Goal: Task Accomplishment & Management: Manage account settings

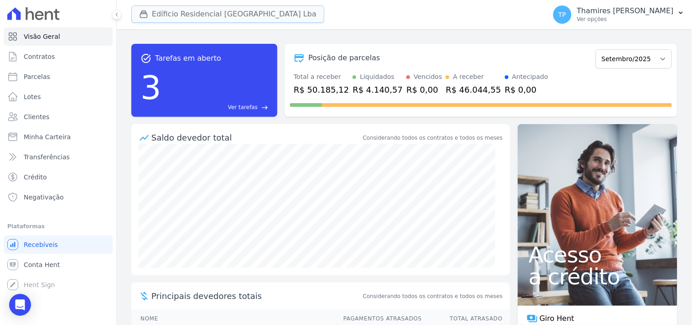
drag, startPoint x: 189, startPoint y: 12, endPoint x: 186, endPoint y: 40, distance: 27.5
click at [189, 12] on button "Edíficio Residencial [GEOGRAPHIC_DATA] Lba" at bounding box center [227, 13] width 193 height 17
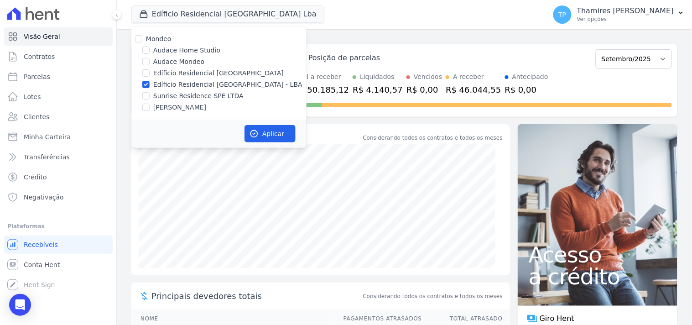
click at [182, 60] on label "Audace Mondeo" at bounding box center [178, 62] width 51 height 10
click at [150, 60] on input "Audace Mondeo" at bounding box center [145, 61] width 7 height 7
checkbox input "true"
click at [185, 81] on label "Edíficio Residencial [GEOGRAPHIC_DATA] - LBA" at bounding box center [227, 85] width 149 height 10
click at [150, 81] on input "Edíficio Residencial [GEOGRAPHIC_DATA] - LBA" at bounding box center [145, 84] width 7 height 7
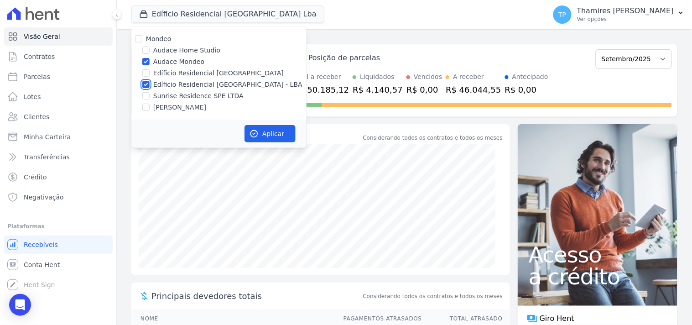
checkbox input "false"
click at [269, 128] on button "Aplicar" at bounding box center [270, 133] width 51 height 17
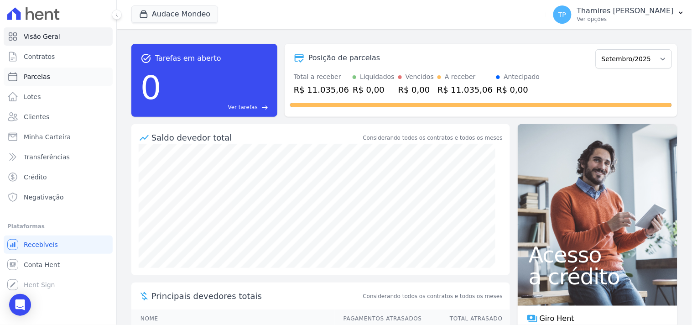
click at [71, 83] on link "Parcelas" at bounding box center [58, 77] width 109 height 18
select select
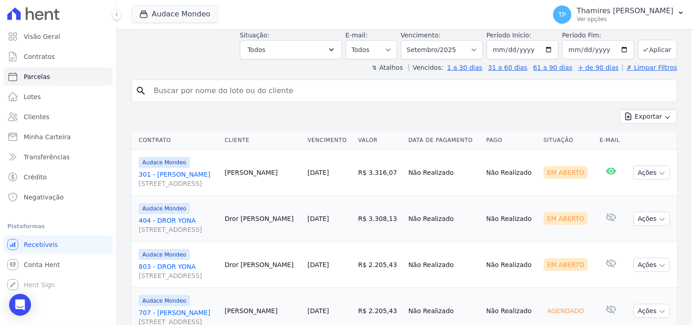
scroll to position [57, 0]
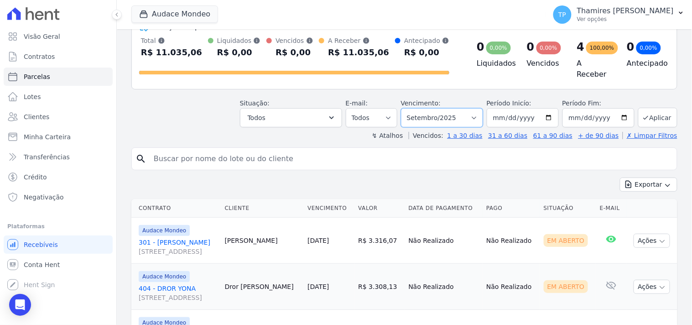
click at [431, 116] on select "Filtrar por período ──────── Todos os meses Maio/2024 Junho/2024 Julho/2024 Ago…" at bounding box center [442, 117] width 82 height 19
select select "all"
click at [407, 108] on select "Filtrar por período ──────── Todos os meses Maio/2024 Junho/2024 Julho/2024 Ago…" at bounding box center [442, 117] width 82 height 19
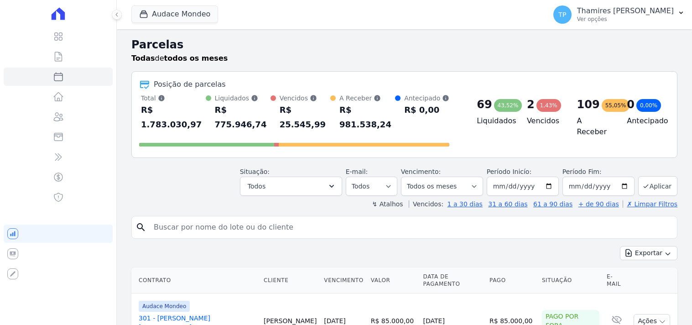
select select
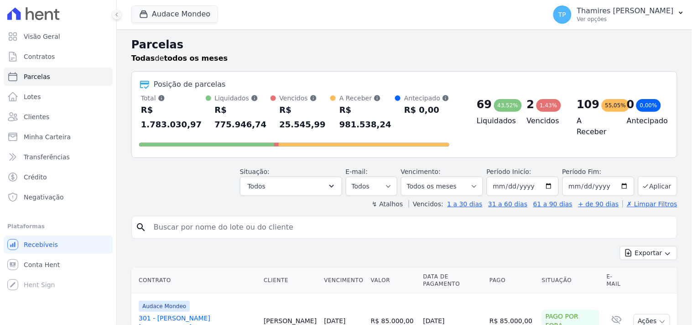
click at [277, 181] on header "Parcelas Todas de todos os meses Posição de parcelas Total Soma das parcelas pa…" at bounding box center [404, 122] width 546 height 172
click at [283, 177] on button "Todos" at bounding box center [291, 186] width 102 height 19
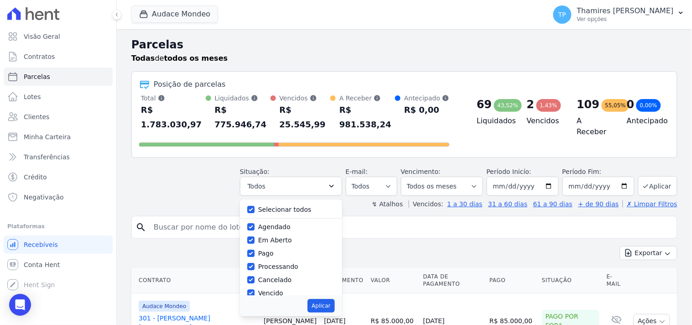
drag, startPoint x: 274, startPoint y: 202, endPoint x: 276, endPoint y: 197, distance: 5.5
click at [276, 199] on div "Selecionar todos Agendado Em Aberto Pago Processando Cancelado Vencido Transfer…" at bounding box center [291, 247] width 102 height 96
click at [277, 206] on label "Selecionar todos" at bounding box center [284, 209] width 53 height 7
click at [255, 206] on input "Selecionar todos" at bounding box center [250, 209] width 7 height 7
checkbox input "false"
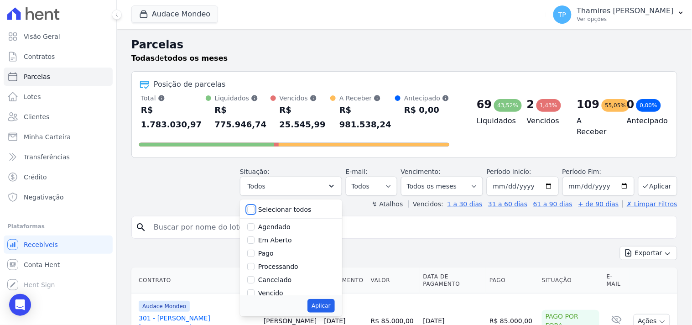
checkbox input "false"
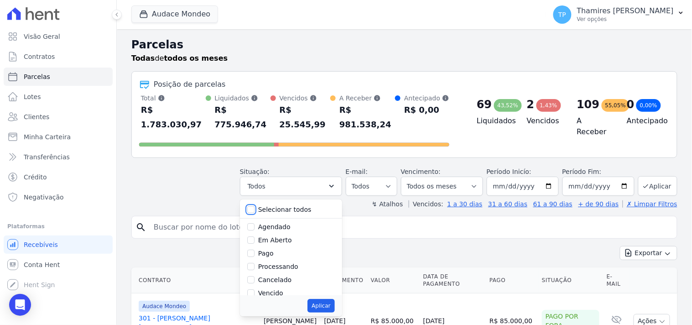
checkbox input "false"
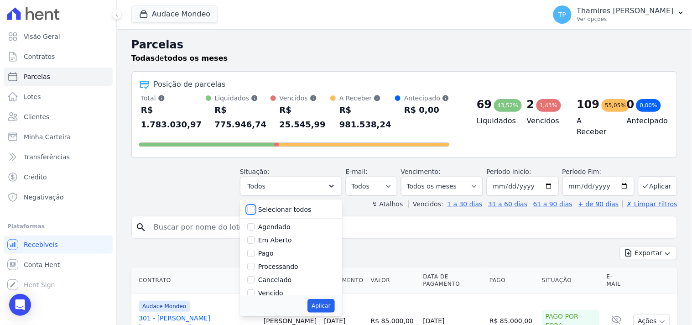
scroll to position [51, 0]
drag, startPoint x: 281, startPoint y: 228, endPoint x: 313, endPoint y: 259, distance: 43.9
click at [282, 239] on label "Vencido" at bounding box center [270, 242] width 25 height 7
click at [262, 236] on div "Vencido" at bounding box center [291, 242] width 88 height 13
click at [255, 239] on input "Vencido" at bounding box center [250, 242] width 7 height 7
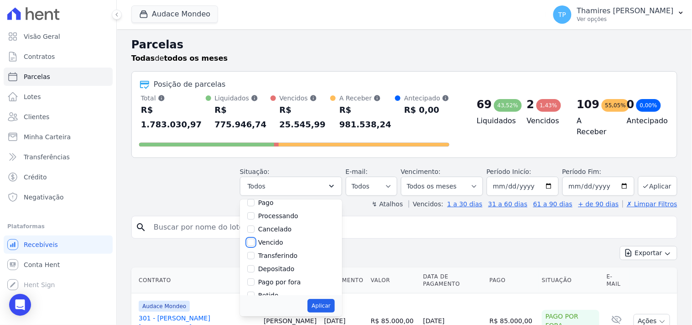
checkbox input "true"
click at [329, 299] on button "Aplicar" at bounding box center [320, 306] width 27 height 14
select select "overdue"
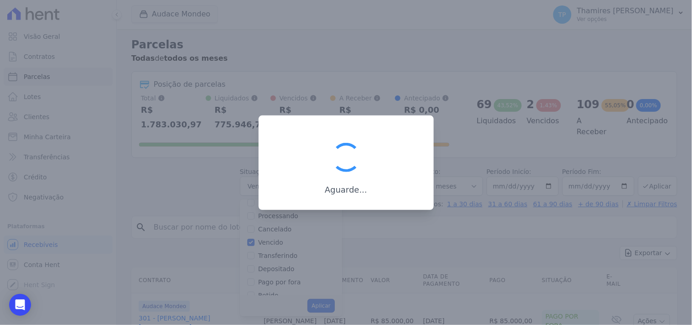
scroll to position [17, 0]
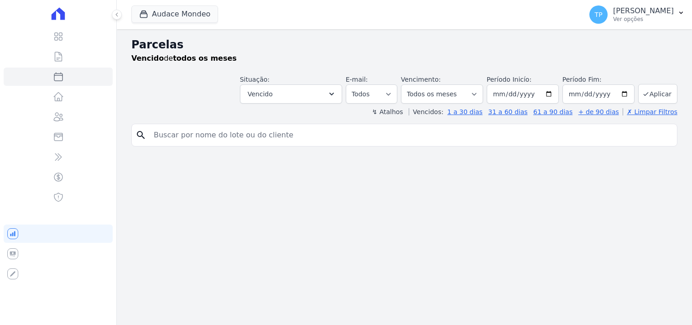
select select
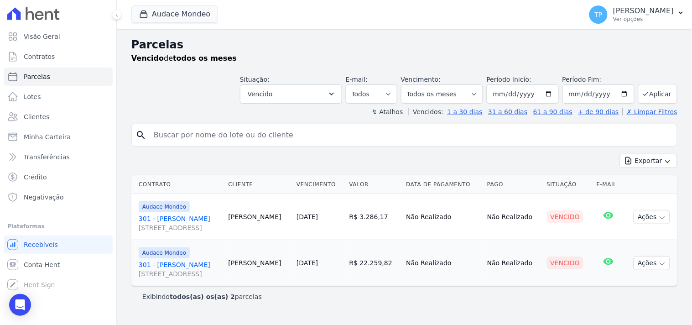
click at [200, 267] on link "301 - Gabriela Nogueira Marion Rua Guaritá, 250, APTO 301, Vila Bosque" at bounding box center [180, 269] width 83 height 18
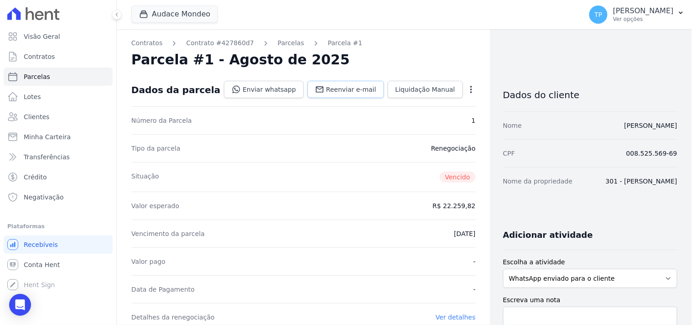
click at [328, 85] on span "Reenviar e-mail" at bounding box center [351, 89] width 50 height 9
click at [266, 89] on link "Enviar whatsapp" at bounding box center [264, 89] width 80 height 17
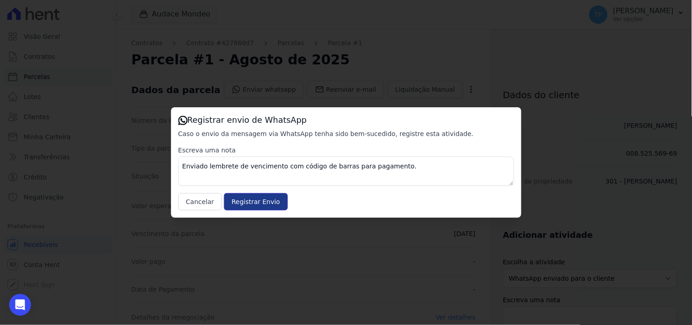
click at [252, 201] on input "Registrar Envio" at bounding box center [256, 201] width 64 height 17
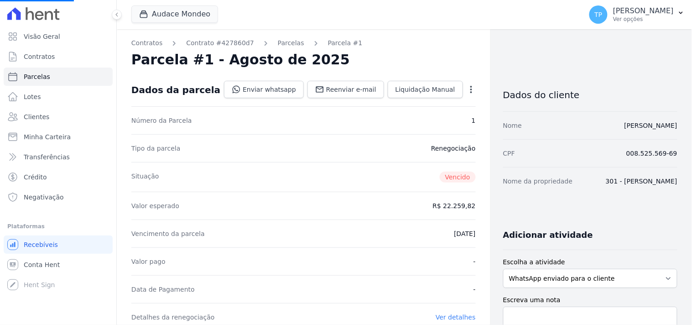
select select
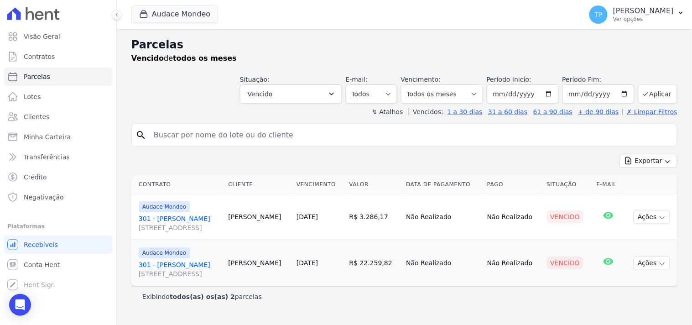
click at [219, 220] on link "301 - Gabriela Nogueira Marion Rua Guaritá, 250, APTO 301, Vila Bosque" at bounding box center [180, 223] width 83 height 18
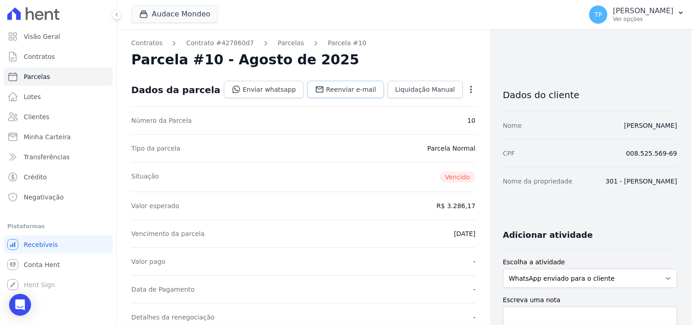
click at [335, 92] on span "Reenviar e-mail" at bounding box center [351, 89] width 50 height 9
click at [276, 90] on link "Enviar whatsapp" at bounding box center [264, 89] width 80 height 17
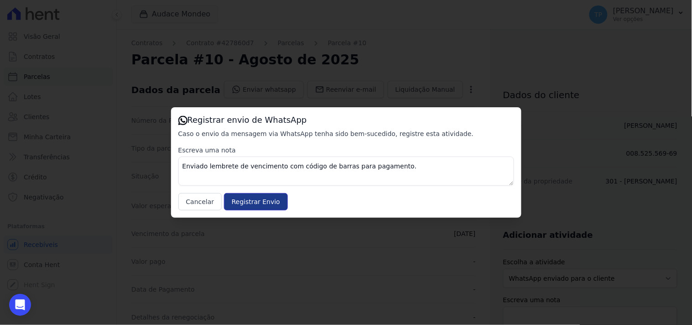
drag, startPoint x: 246, startPoint y: 203, endPoint x: 222, endPoint y: 193, distance: 26.2
click at [246, 203] on input "Registrar Envio" at bounding box center [256, 201] width 64 height 17
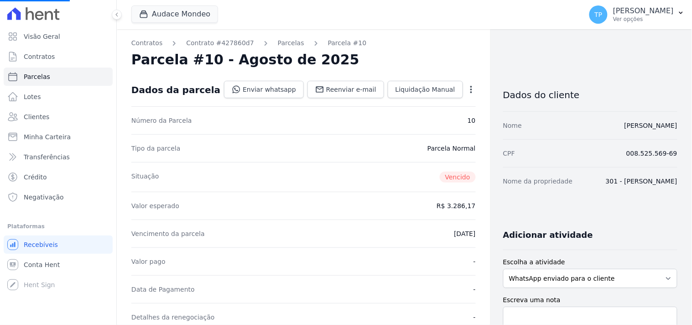
select select
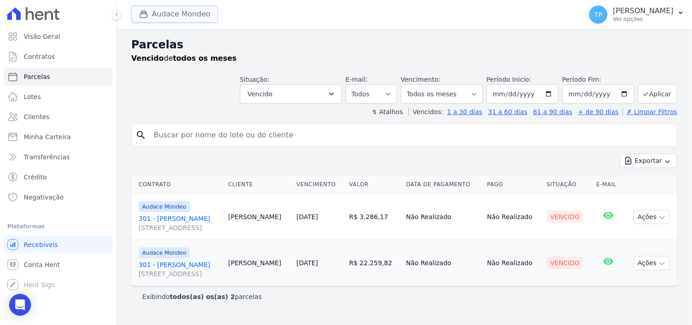
click at [162, 12] on button "Audace Mondeo" at bounding box center [174, 13] width 87 height 17
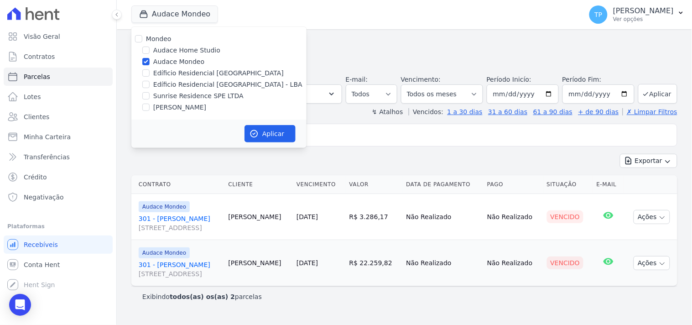
click at [171, 103] on label "[PERSON_NAME]" at bounding box center [179, 108] width 53 height 10
click at [150, 104] on input "[PERSON_NAME]" at bounding box center [145, 107] width 7 height 7
checkbox input "true"
click at [186, 58] on label "Audace Mondeo" at bounding box center [178, 62] width 51 height 10
click at [150, 58] on input "Audace Mondeo" at bounding box center [145, 61] width 7 height 7
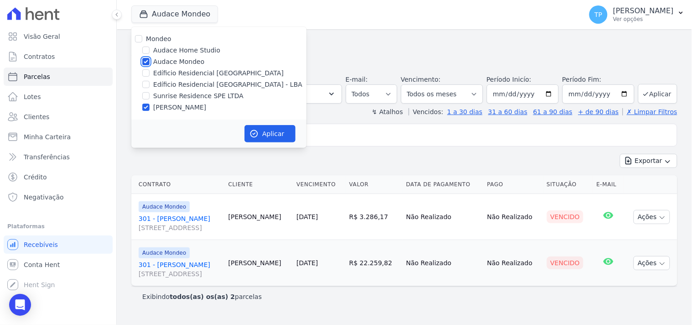
checkbox input "false"
click at [272, 127] on button "Aplicar" at bounding box center [270, 133] width 51 height 17
select select
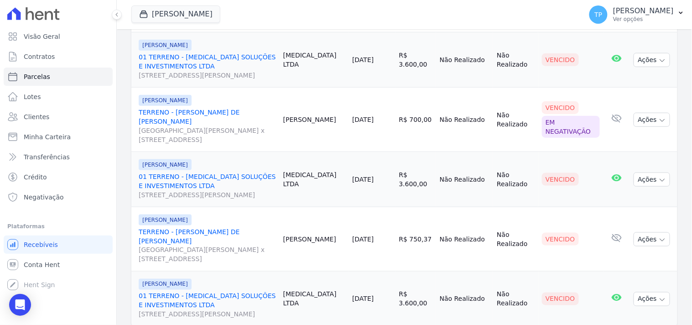
scroll to position [235, 0]
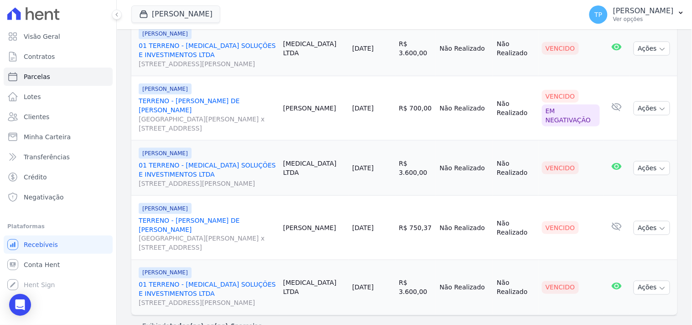
click at [247, 216] on link "TERRENO - MOACIR BRUNO DE ALMEIDA ROSSI Avenida Dário de Moreira Castilho x Rua…" at bounding box center [207, 234] width 137 height 36
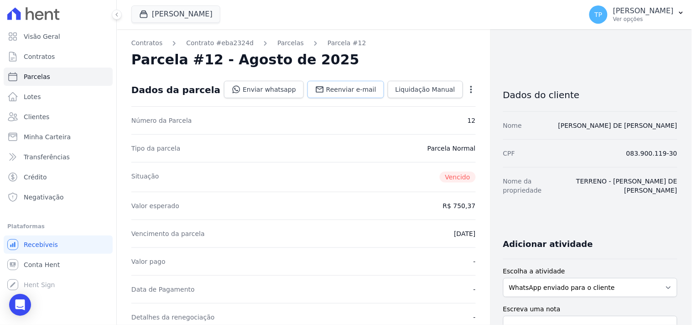
click at [340, 94] on span "Reenviar e-mail" at bounding box center [351, 89] width 50 height 9
click at [273, 90] on link "Enviar whatsapp" at bounding box center [264, 89] width 80 height 17
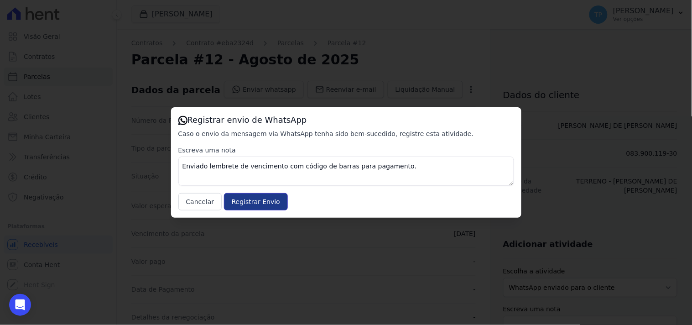
click at [259, 203] on input "Registrar Envio" at bounding box center [256, 201] width 64 height 17
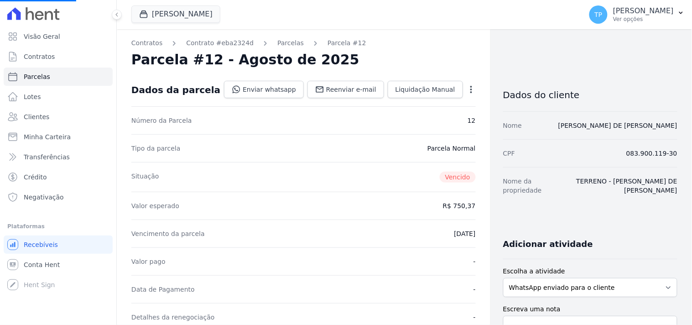
select select
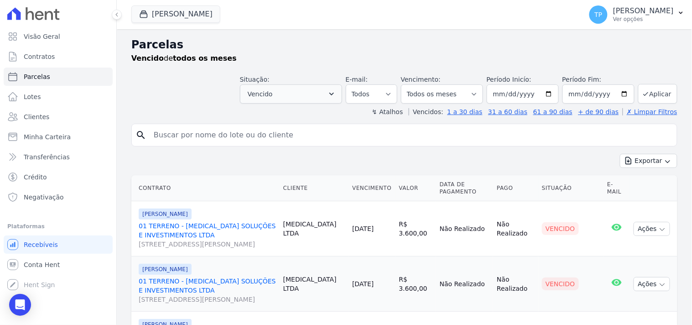
click at [318, 104] on header "Parcelas Vencido de todos os meses Situação: Agendado Em Aberto Pago Processand…" at bounding box center [404, 76] width 546 height 80
click at [319, 97] on button "Vencido" at bounding box center [291, 93] width 102 height 19
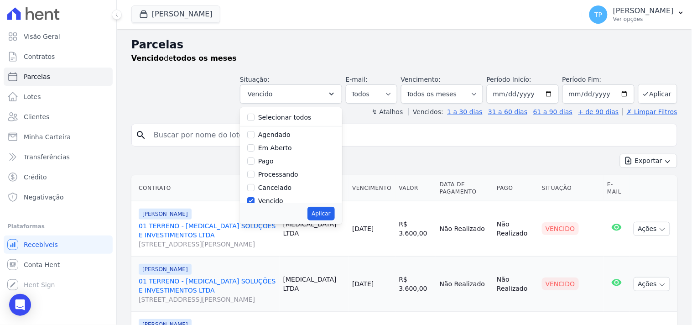
drag, startPoint x: 285, startPoint y: 119, endPoint x: 290, endPoint y: 120, distance: 5.3
click at [285, 119] on label "Selecionar todos" at bounding box center [284, 117] width 53 height 7
click at [255, 119] on input "Selecionar todos" at bounding box center [250, 117] width 7 height 7
checkbox input "true"
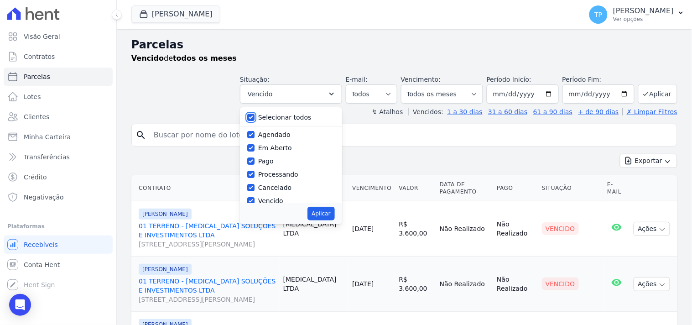
checkbox input "true"
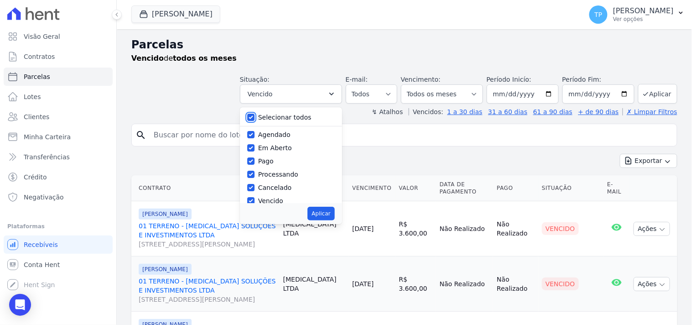
checkbox input "true"
click at [470, 94] on select "Filtrar por período ──────── Todos os meses Agosto/2024 Setembro/2024 Outubro/2…" at bounding box center [442, 93] width 82 height 19
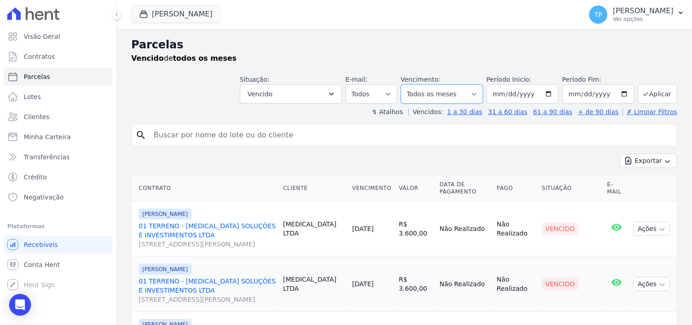
select select "09/2025"
click at [407, 84] on select "Filtrar por período ──────── Todos os meses Agosto/2024 Setembro/2024 Outubro/2…" at bounding box center [442, 93] width 82 height 19
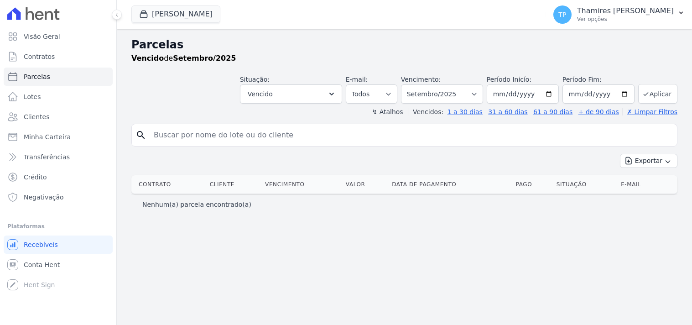
select select
click at [188, 23] on button "[PERSON_NAME]" at bounding box center [175, 13] width 89 height 17
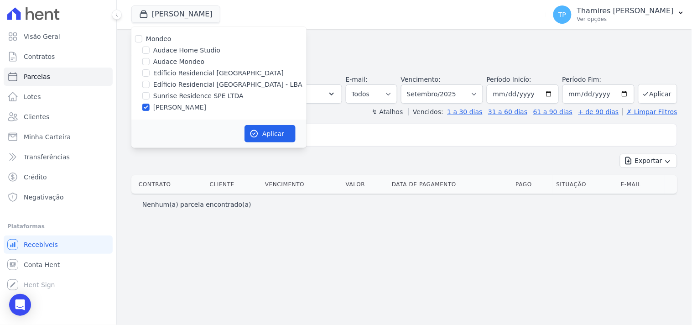
click at [188, 83] on label "Edíficio Residencial [GEOGRAPHIC_DATA] - LBA" at bounding box center [227, 85] width 149 height 10
click at [150, 83] on input "Edíficio Residencial [GEOGRAPHIC_DATA] - LBA" at bounding box center [145, 84] width 7 height 7
checkbox input "true"
click at [184, 106] on label "[PERSON_NAME]" at bounding box center [179, 108] width 53 height 10
click at [150, 106] on input "[PERSON_NAME]" at bounding box center [145, 107] width 7 height 7
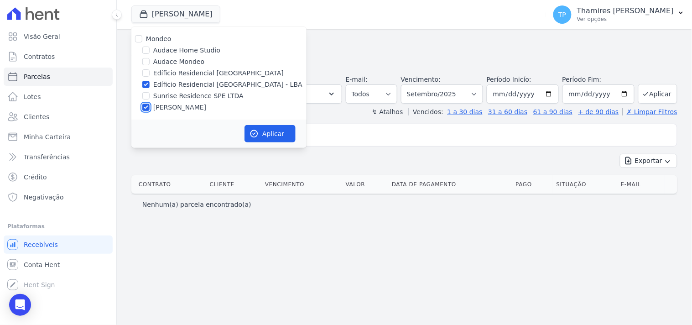
checkbox input "false"
click at [259, 128] on button "Aplicar" at bounding box center [270, 133] width 51 height 17
select select
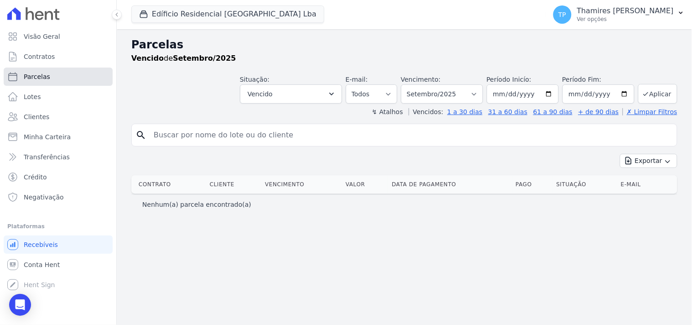
click at [67, 75] on link "Parcelas" at bounding box center [58, 77] width 109 height 18
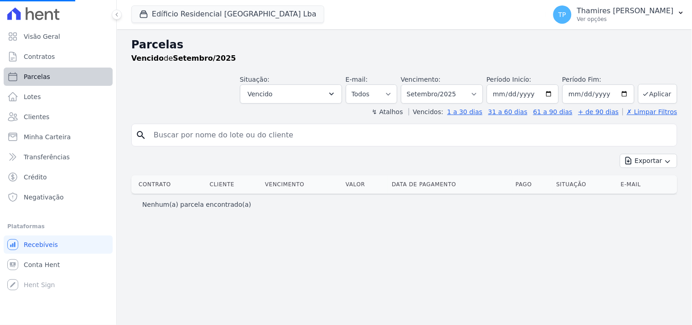
select select
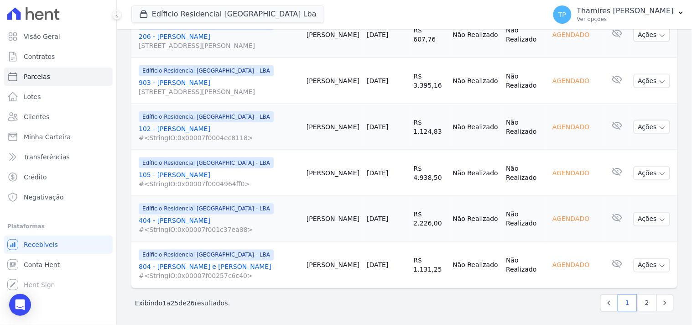
scroll to position [1167, 0]
click at [641, 298] on link "2" at bounding box center [647, 302] width 20 height 17
select select
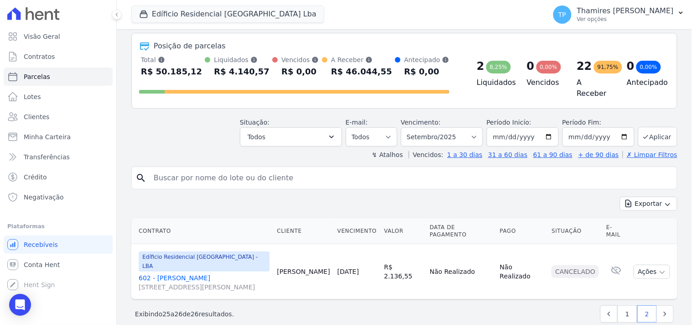
scroll to position [49, 0]
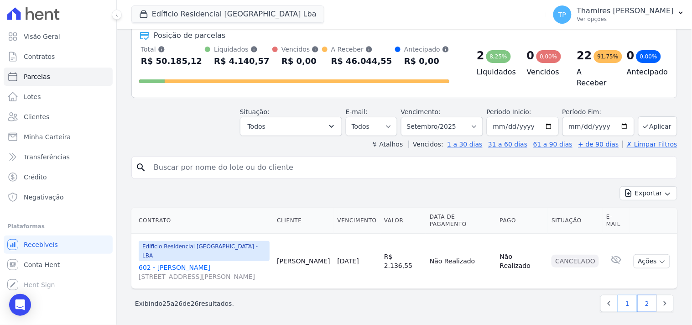
click at [618, 296] on link "1" at bounding box center [628, 303] width 20 height 17
select select
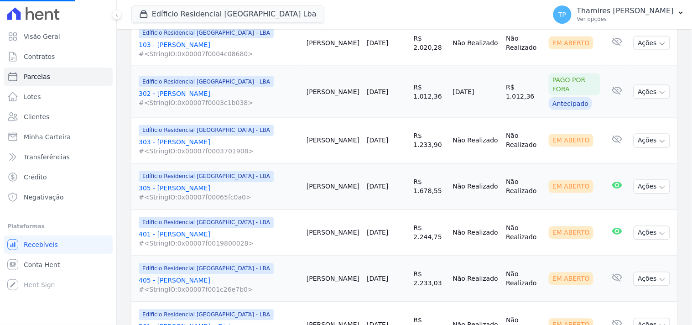
scroll to position [659, 0]
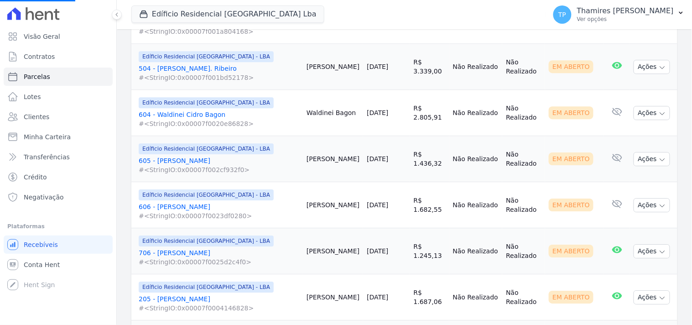
select select
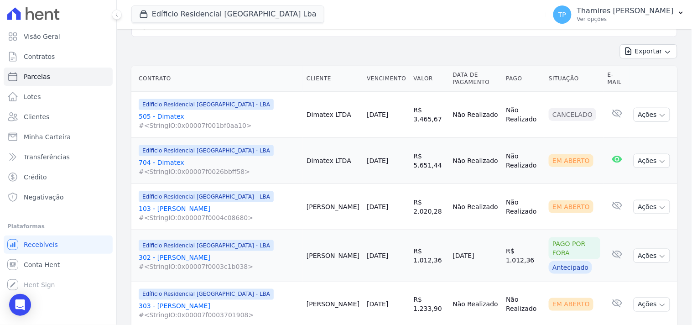
scroll to position [0, 0]
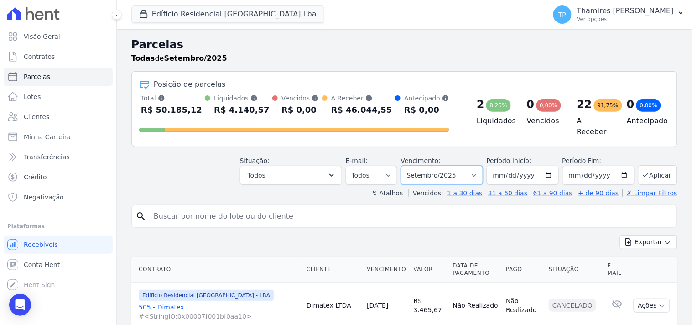
click at [438, 171] on select "Filtrar por período ──────── Todos os meses Junho/2023 Julho/2023 Agosto/2023 S…" at bounding box center [442, 175] width 82 height 19
select select "08/2025"
click at [407, 166] on select "Filtrar por período ──────── Todos os meses Junho/2023 Julho/2023 Agosto/2023 S…" at bounding box center [442, 175] width 82 height 19
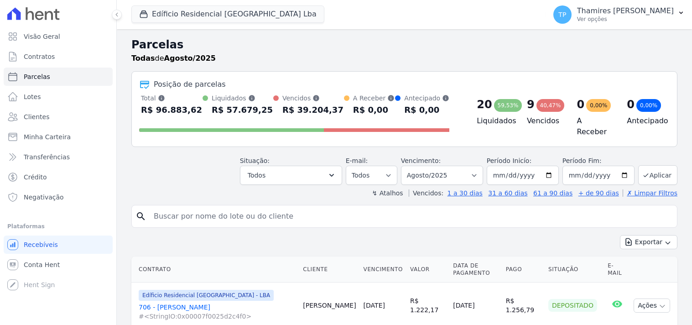
select select
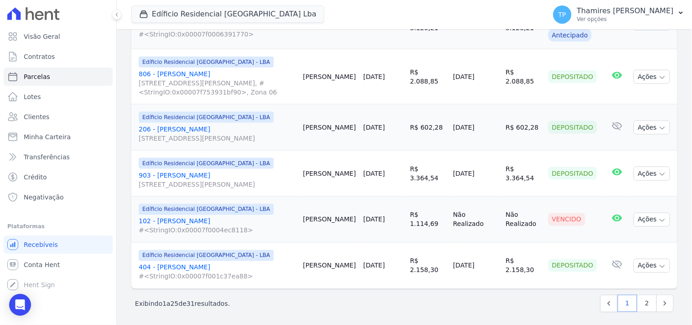
scroll to position [1167, 0]
drag, startPoint x: 440, startPoint y: 266, endPoint x: 486, endPoint y: 266, distance: 46.1
click at [486, 266] on tr "Edíficio Residencial [GEOGRAPHIC_DATA] - LBA 404 - [PERSON_NAME] #<StringIO:0x0…" at bounding box center [404, 265] width 546 height 46
drag, startPoint x: 363, startPoint y: 256, endPoint x: 385, endPoint y: 259, distance: 22.5
click at [385, 259] on td "29/08/2025" at bounding box center [383, 265] width 47 height 46
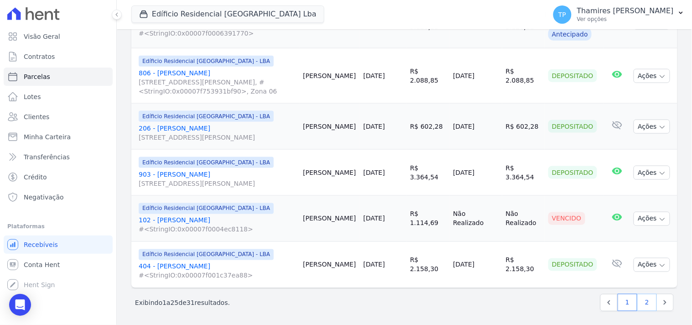
click at [641, 296] on link "2" at bounding box center [647, 302] width 20 height 17
select select
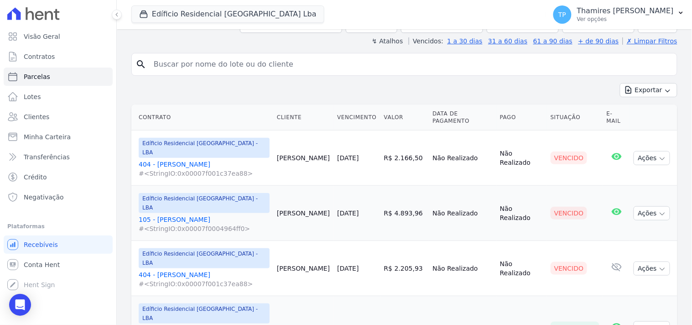
scroll to position [280, 0]
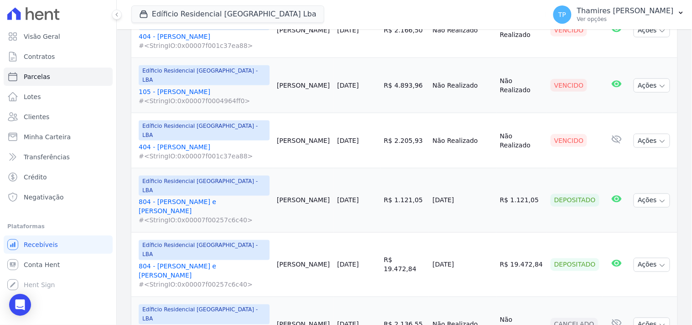
drag, startPoint x: 432, startPoint y: 163, endPoint x: 487, endPoint y: 167, distance: 55.4
click at [487, 168] on tr "Edíficio Residencial Grevílea Park - LBA 804 - Lorenna e Geovanna #<StringIO:0x…" at bounding box center [404, 200] width 546 height 64
select select
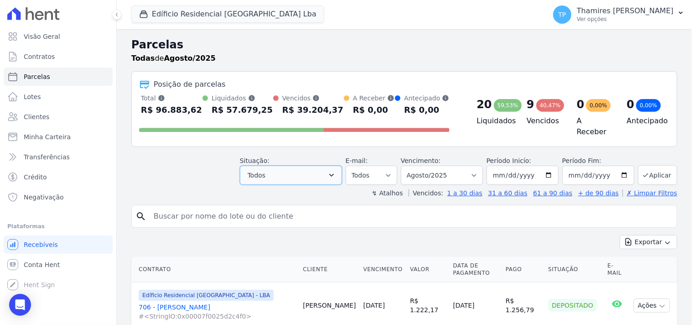
click at [304, 167] on button "Todos" at bounding box center [291, 175] width 102 height 19
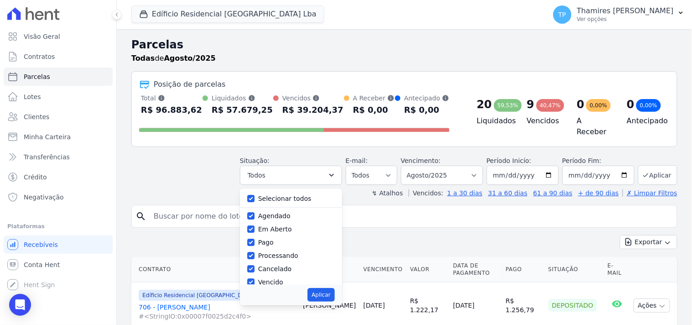
click at [294, 197] on label "Selecionar todos" at bounding box center [284, 198] width 53 height 7
click at [255, 197] on input "Selecionar todos" at bounding box center [250, 198] width 7 height 7
checkbox input "false"
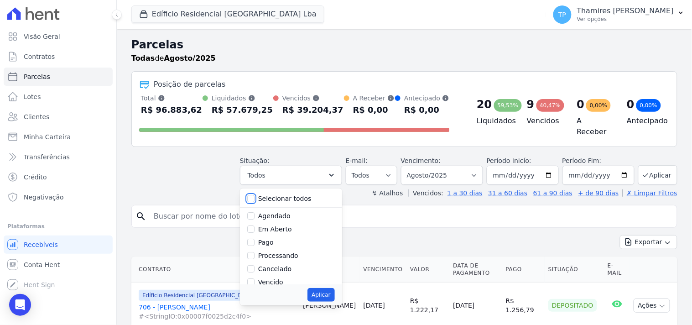
checkbox input "false"
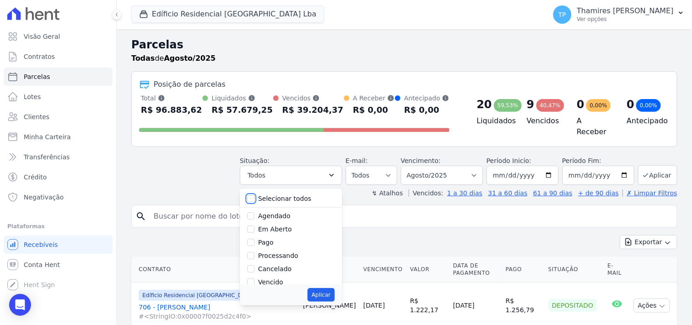
checkbox input "false"
drag, startPoint x: 275, startPoint y: 230, endPoint x: 297, endPoint y: 243, distance: 24.7
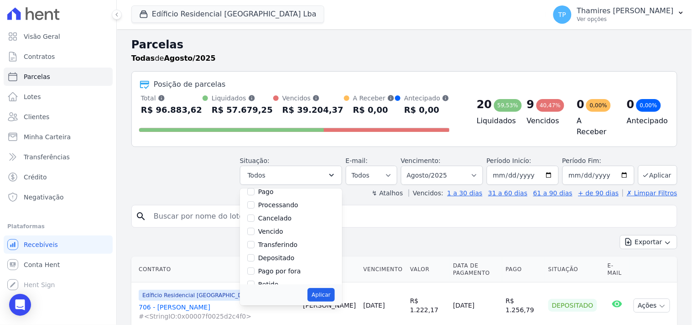
click at [275, 230] on label "Vencido" at bounding box center [270, 231] width 25 height 7
click at [255, 230] on input "Vencido" at bounding box center [250, 231] width 7 height 7
checkbox input "true"
click at [323, 288] on button "Aplicar" at bounding box center [320, 295] width 27 height 14
select select "overdue"
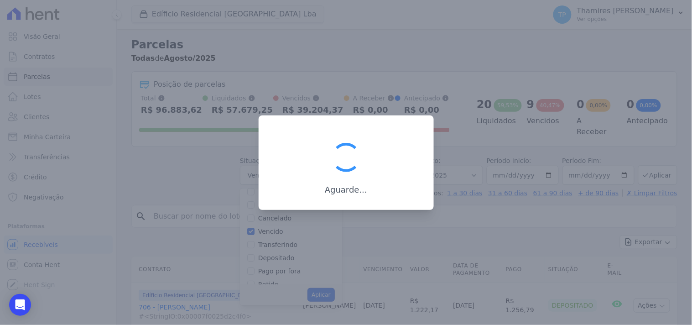
scroll to position [17, 0]
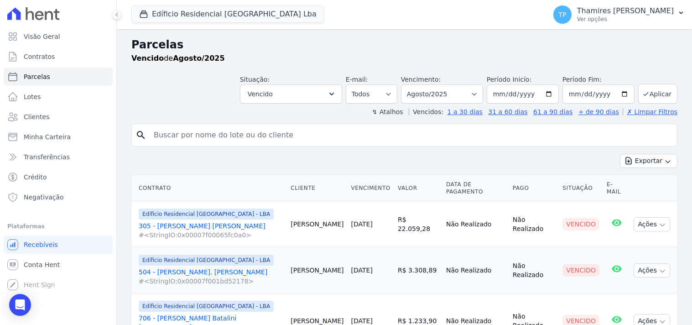
select select
click at [445, 92] on select "Filtrar por período ──────── Todos os meses Junho/2023 Julho/2023 Agosto/2023 S…" at bounding box center [442, 93] width 82 height 19
select select "all"
click at [407, 84] on select "Filtrar por período ──────── Todos os meses Junho/2023 Julho/2023 Agosto/2023 S…" at bounding box center [442, 93] width 82 height 19
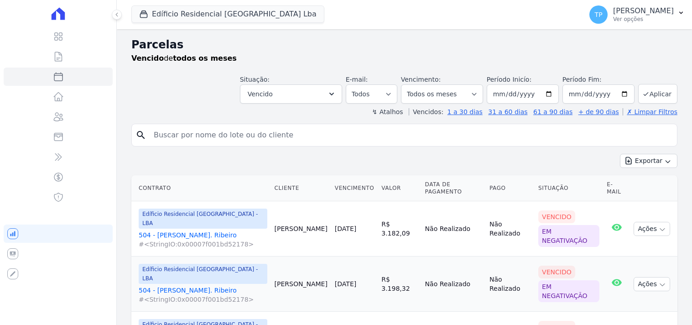
select select
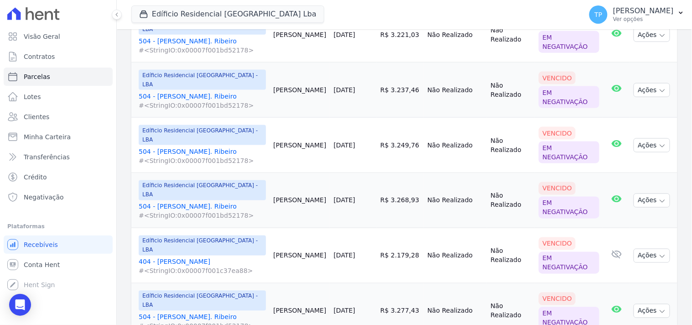
scroll to position [304, 0]
click at [194, 258] on link "404 - Douglas Alexandre #<StringIO:0x00007f001c37ea88>" at bounding box center [202, 267] width 127 height 18
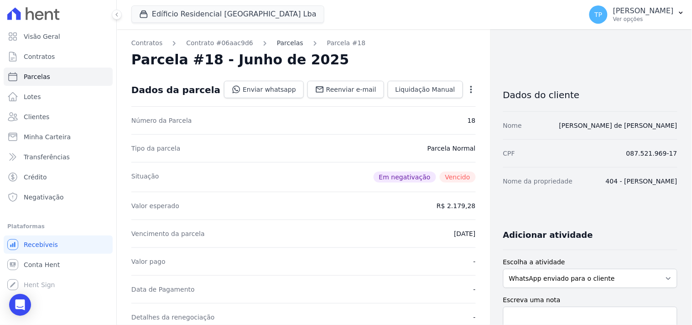
click at [279, 43] on link "Parcelas" at bounding box center [290, 43] width 26 height 10
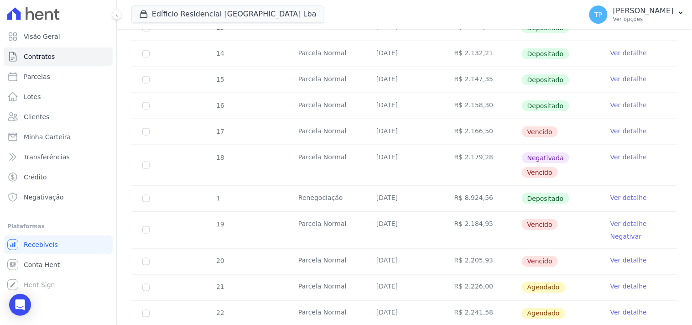
scroll to position [203, 0]
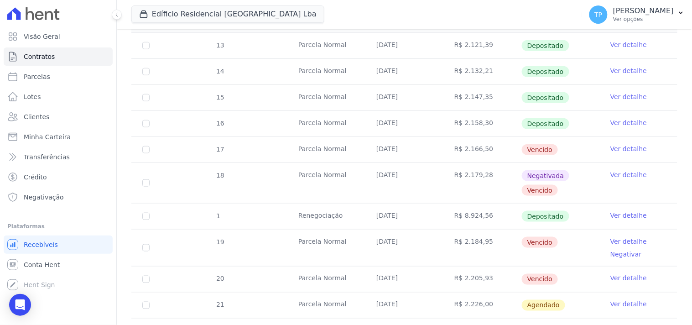
click at [615, 146] on link "Ver detalhe" at bounding box center [628, 148] width 36 height 9
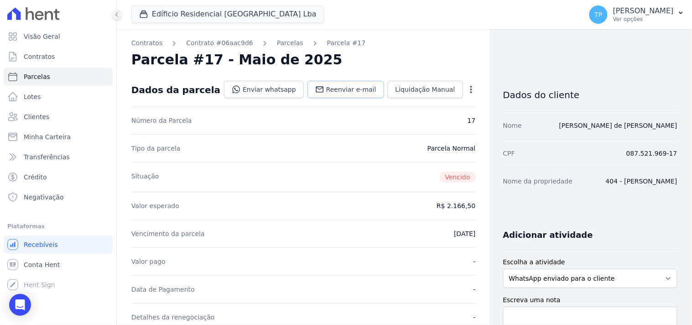
click at [341, 90] on span "Reenviar e-mail" at bounding box center [351, 89] width 50 height 9
click at [275, 90] on link "Enviar whatsapp" at bounding box center [264, 89] width 80 height 17
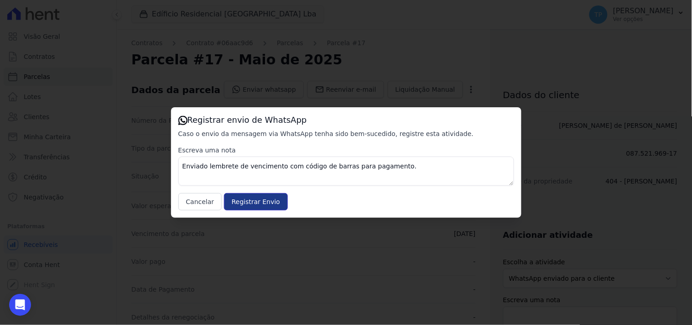
click at [229, 194] on input "Registrar Envio" at bounding box center [256, 201] width 64 height 17
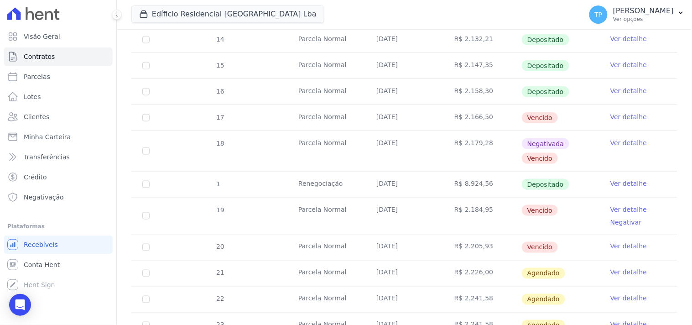
scroll to position [253, 0]
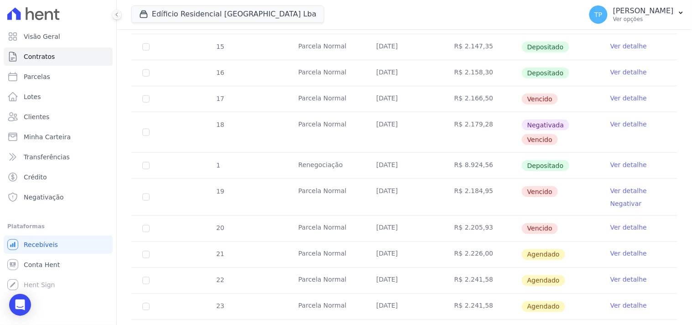
click at [612, 202] on link "Negativar" at bounding box center [625, 203] width 31 height 7
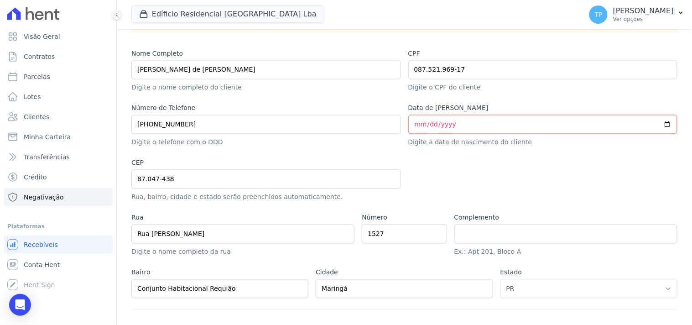
scroll to position [451, 0]
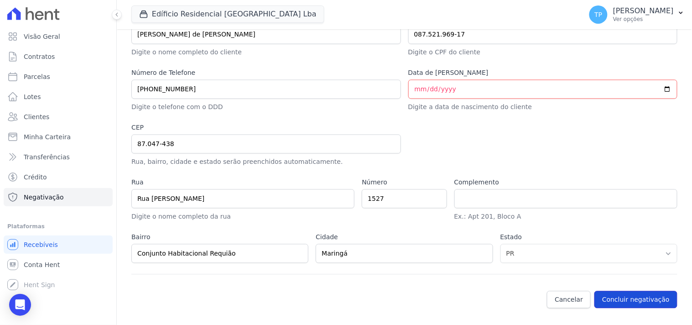
click at [631, 305] on button "Concluir negativação" at bounding box center [635, 299] width 83 height 17
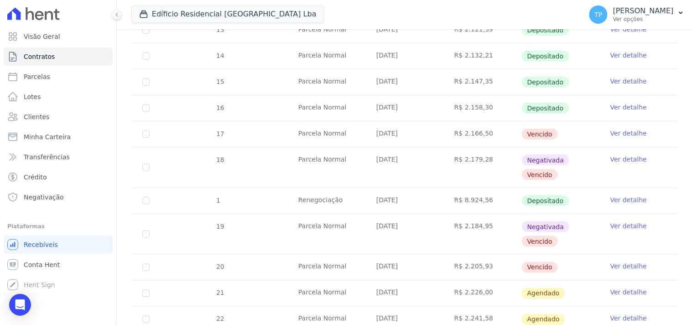
scroll to position [203, 0]
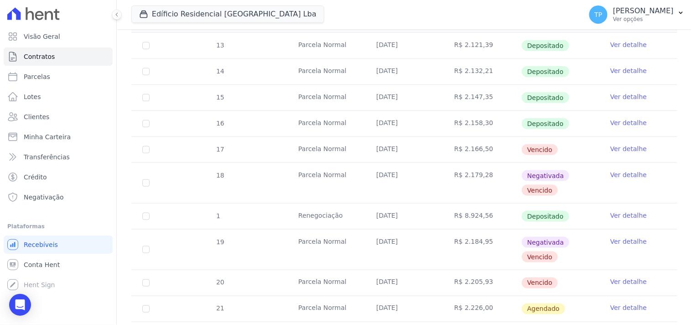
click at [614, 152] on link "Ver detalhe" at bounding box center [628, 148] width 36 height 9
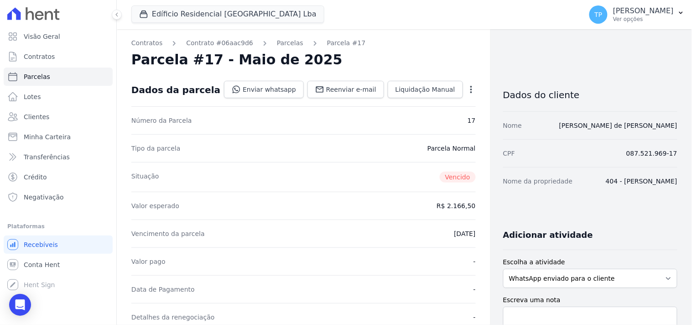
click at [467, 92] on icon "button" at bounding box center [471, 89] width 9 height 9
click at [356, 52] on div "Parcela #17 - Maio de 2025" at bounding box center [303, 60] width 344 height 16
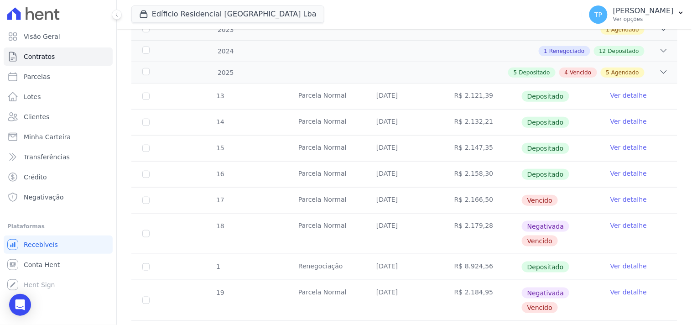
scroll to position [203, 0]
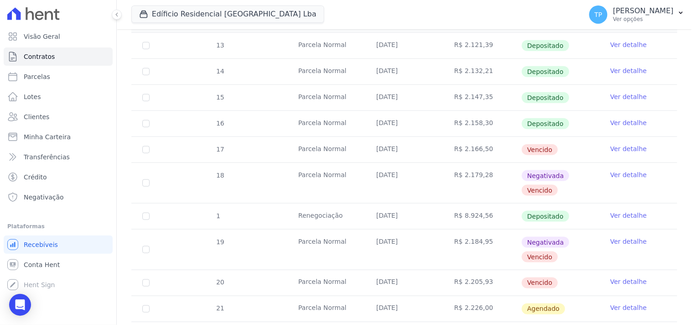
click at [616, 147] on link "Ver detalhe" at bounding box center [628, 148] width 36 height 9
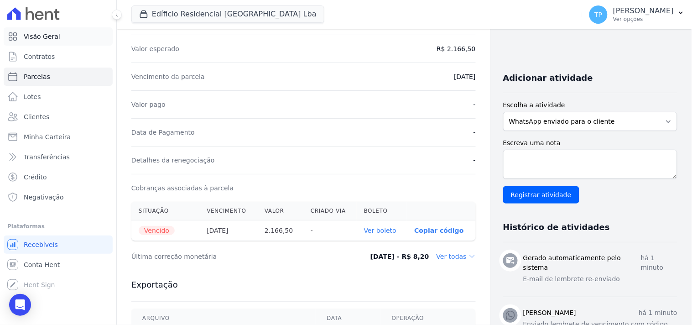
scroll to position [51, 0]
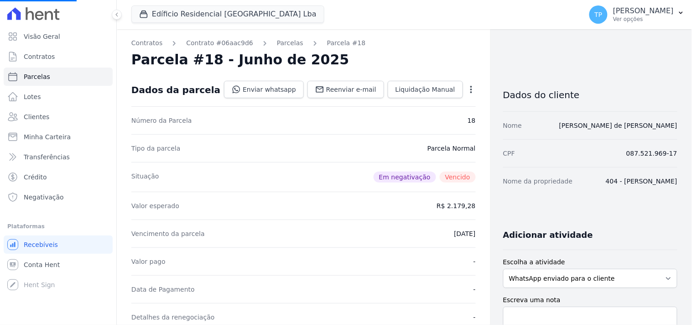
select select
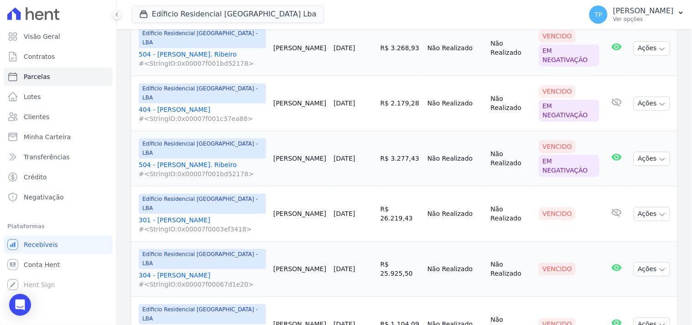
scroll to position [507, 0]
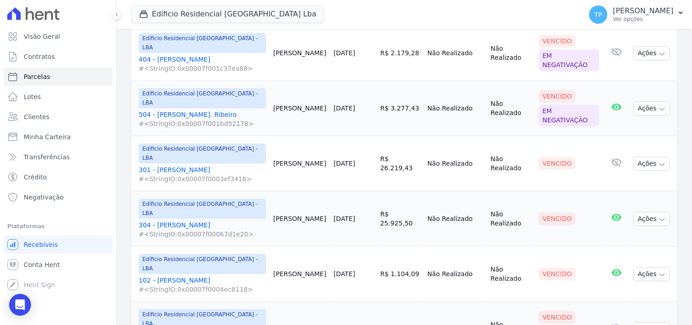
click at [181, 276] on link "102 - Michel Civila #<StringIO:0x00007f0004ec8118>" at bounding box center [202, 285] width 127 height 18
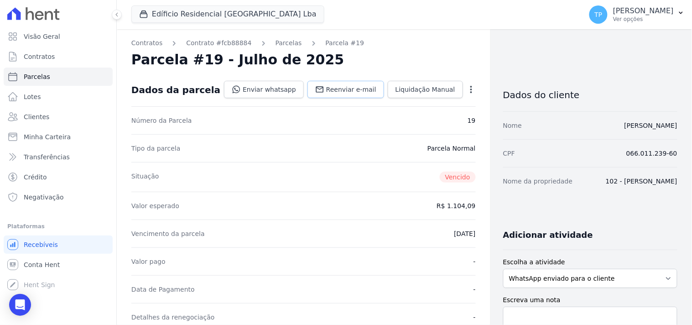
click at [311, 91] on link "Reenviar e-mail" at bounding box center [345, 89] width 77 height 17
click at [267, 90] on link "Enviar whatsapp" at bounding box center [264, 89] width 80 height 17
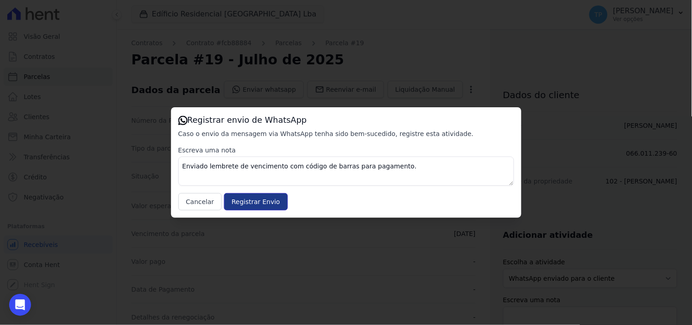
click at [249, 207] on input "Registrar Envio" at bounding box center [256, 201] width 64 height 17
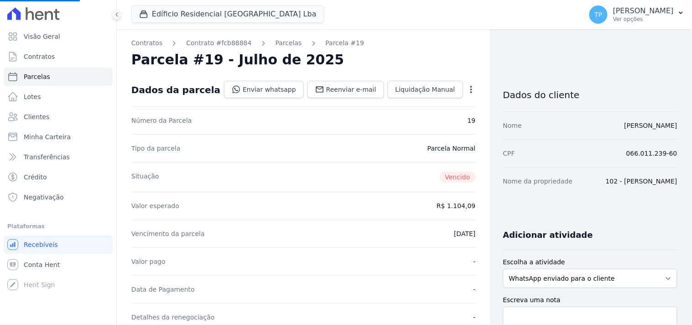
select select
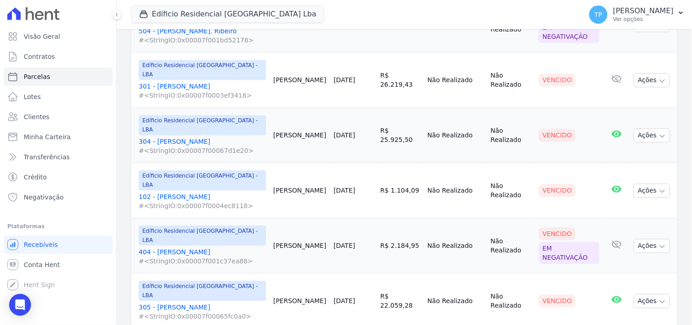
scroll to position [608, 0]
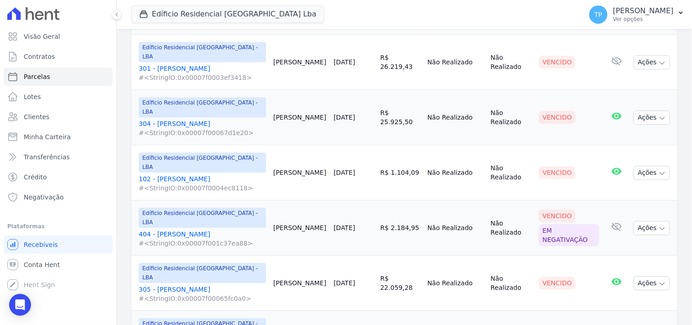
click at [198, 229] on link "404 - Douglas Alexandre #<StringIO:0x00007f001c37ea88>" at bounding box center [202, 238] width 127 height 18
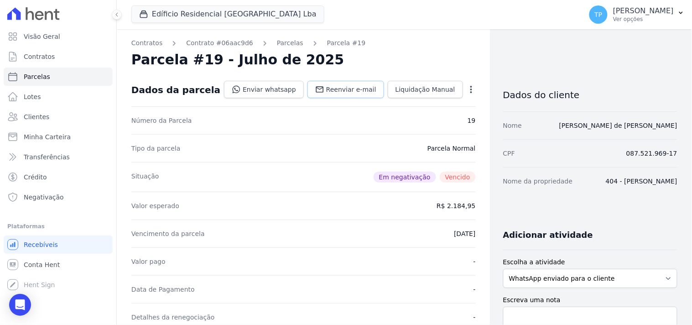
click at [326, 86] on span "Reenviar e-mail" at bounding box center [351, 89] width 50 height 9
click at [254, 92] on link "Enviar whatsapp" at bounding box center [264, 89] width 80 height 17
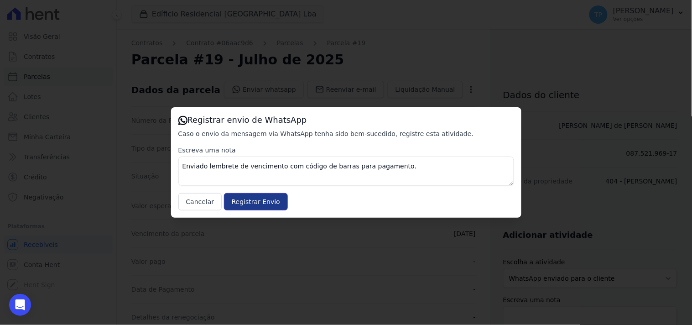
click at [257, 202] on input "Registrar Envio" at bounding box center [256, 201] width 64 height 17
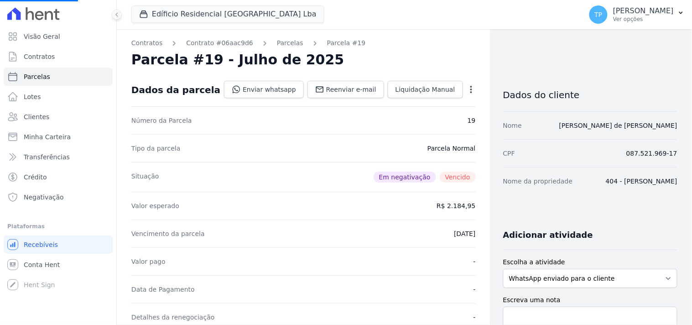
select select
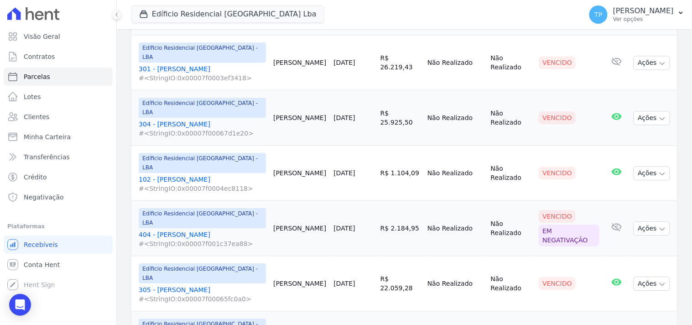
scroll to position [608, 0]
click at [196, 285] on link "305 - Elvis de Oliveira Alves #<StringIO:0x00007f00065fc0a0>" at bounding box center [202, 294] width 127 height 18
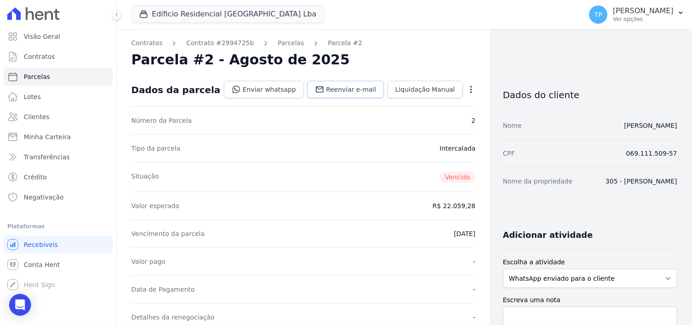
click at [329, 92] on span "Reenviar e-mail" at bounding box center [351, 89] width 50 height 9
click at [261, 89] on link "Enviar whatsapp" at bounding box center [264, 89] width 80 height 17
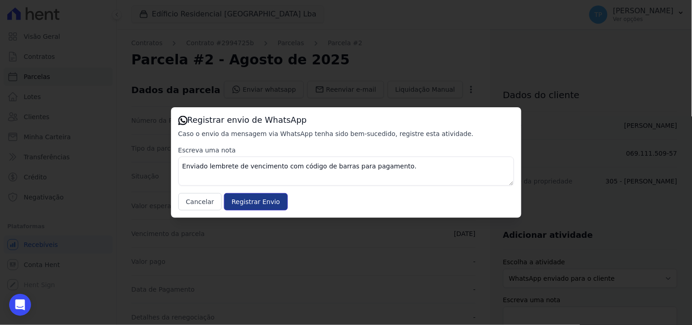
click at [250, 194] on input "Registrar Envio" at bounding box center [256, 201] width 64 height 17
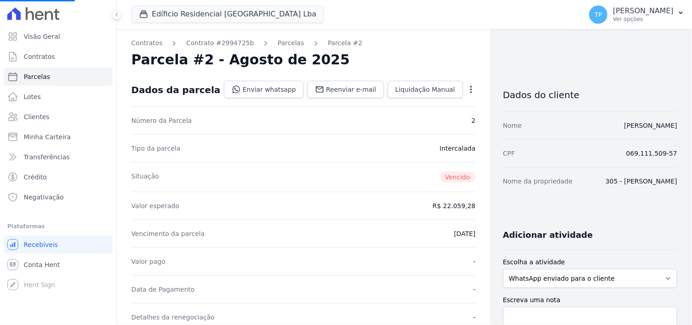
select select
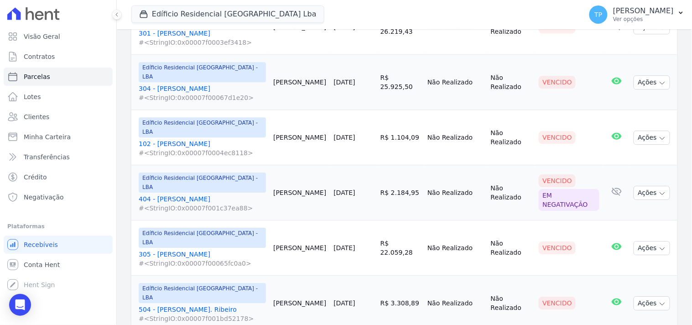
scroll to position [659, 0]
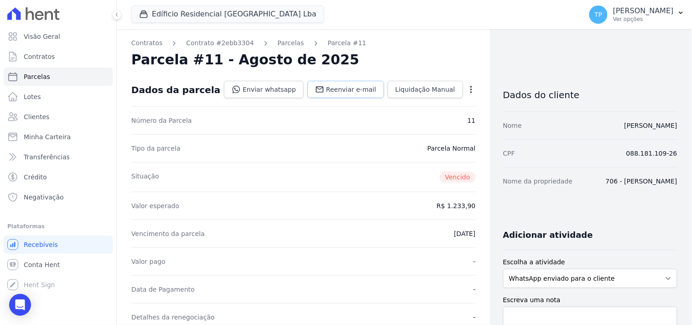
click at [335, 88] on span "Reenviar e-mail" at bounding box center [351, 89] width 50 height 9
click at [265, 90] on link "Enviar whatsapp" at bounding box center [264, 89] width 80 height 17
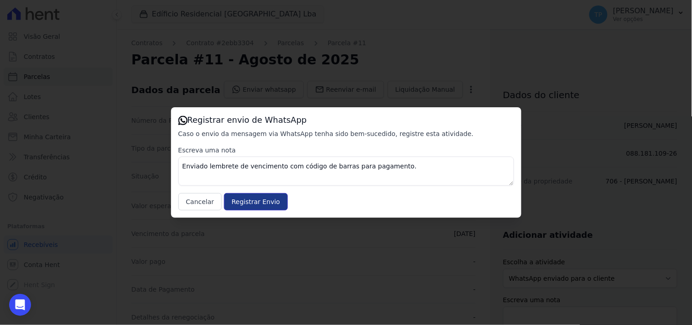
click at [259, 204] on input "Registrar Envio" at bounding box center [256, 201] width 64 height 17
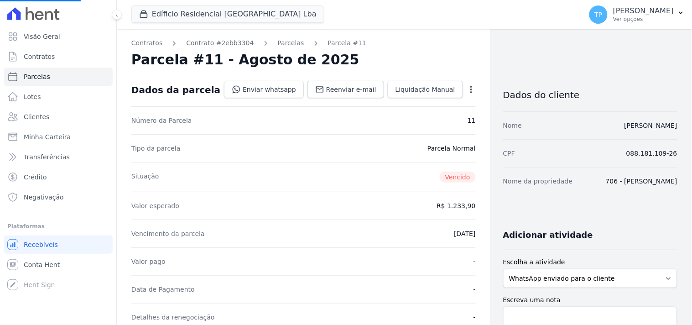
select select
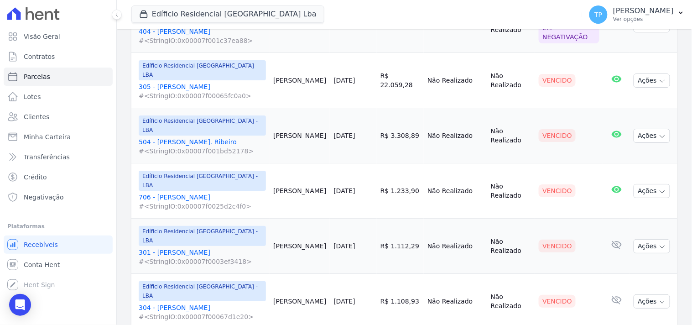
scroll to position [861, 0]
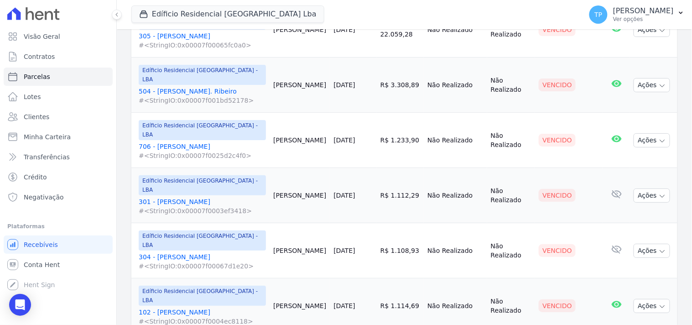
click at [173, 307] on link "102 - Michel Civila #<StringIO:0x00007f0004ec8118>" at bounding box center [202, 316] width 127 height 18
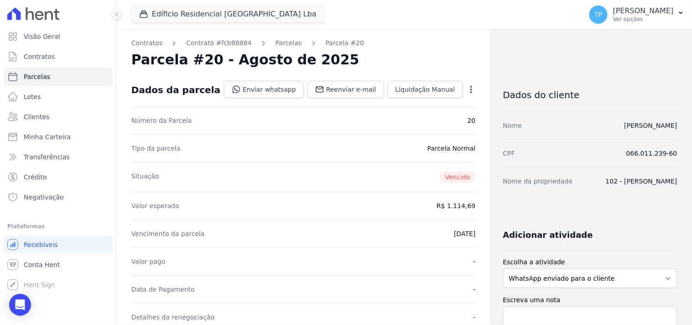
select select
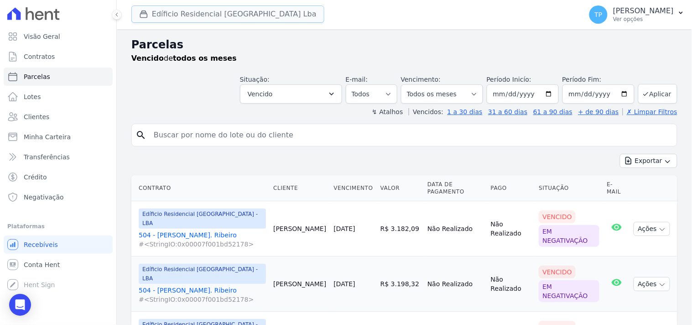
click at [215, 21] on button "Edíficio Residencial Grevílea Park Lba" at bounding box center [227, 13] width 193 height 17
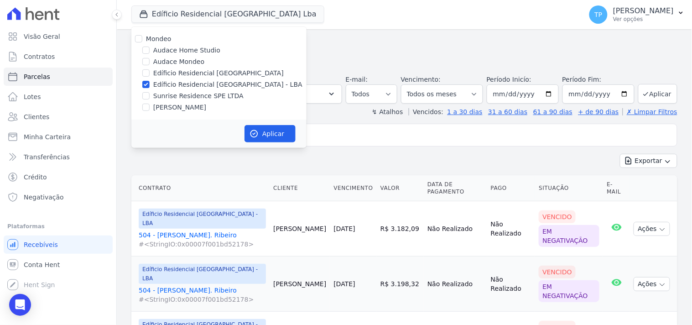
click at [203, 96] on label "Sunrise Residence SPE LTDA" at bounding box center [198, 96] width 90 height 10
click at [150, 96] on input "Sunrise Residence SPE LTDA" at bounding box center [145, 95] width 7 height 7
checkbox input "true"
click at [213, 83] on label "Edíficio Residencial [GEOGRAPHIC_DATA] - LBA" at bounding box center [227, 85] width 149 height 10
click at [150, 83] on input "Edíficio Residencial [GEOGRAPHIC_DATA] - LBA" at bounding box center [145, 84] width 7 height 7
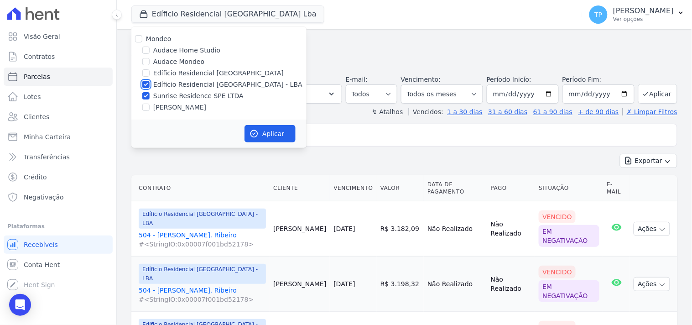
checkbox input "false"
click at [257, 131] on icon "button" at bounding box center [254, 133] width 9 height 9
select select
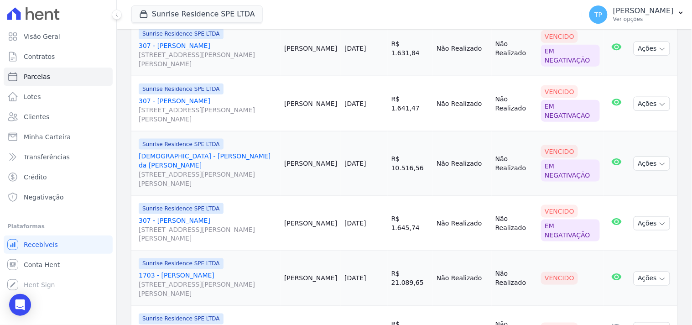
scroll to position [253, 0]
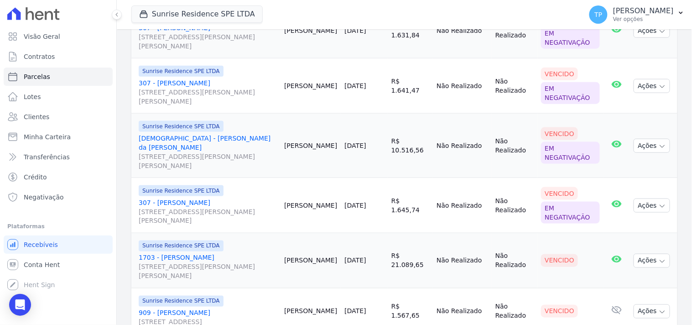
click at [216, 138] on link "1201 - João Victor da Silva Tavares Rua Anacleto Luiz de Oliveira, 146, APTO 12…" at bounding box center [208, 152] width 138 height 36
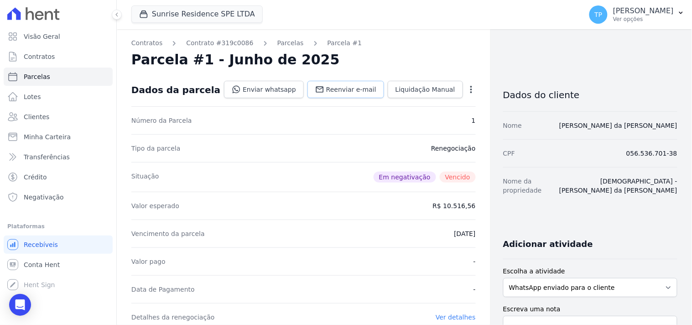
click at [350, 89] on span "Reenviar e-mail" at bounding box center [351, 89] width 50 height 9
click at [274, 89] on link "Enviar whatsapp" at bounding box center [264, 89] width 80 height 17
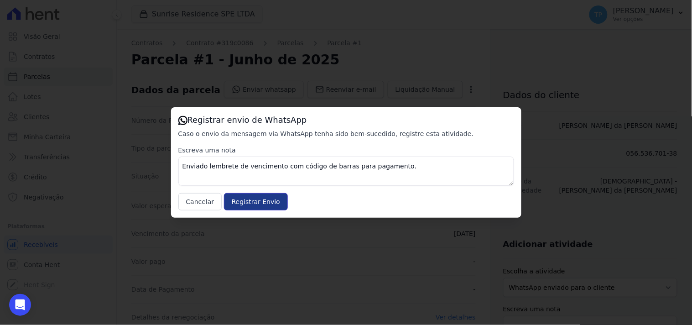
click at [263, 206] on input "Registrar Envio" at bounding box center [256, 201] width 64 height 17
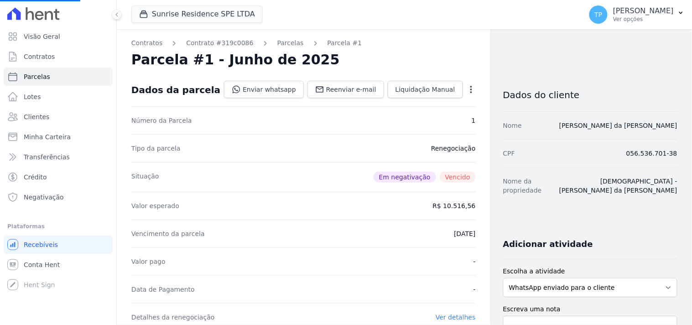
select select
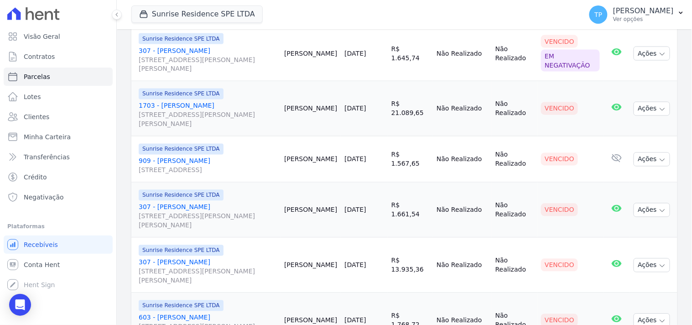
scroll to position [456, 0]
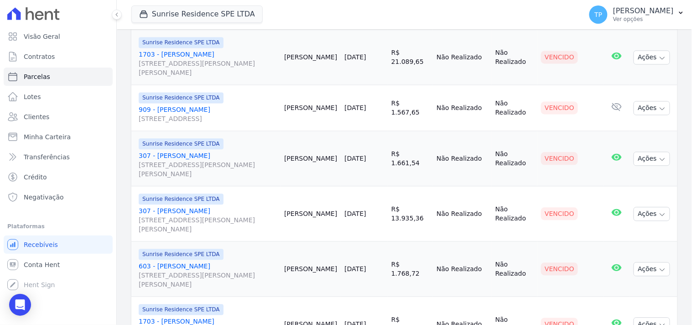
click at [189, 207] on link "307 - Sandra da Silva Gobo Rua Anacleto Luiz de Oliveira, 146, Apto 307, Gleba …" at bounding box center [208, 220] width 138 height 27
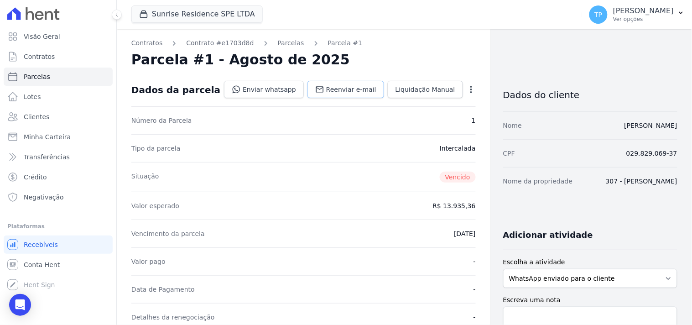
click at [361, 88] on span "Reenviar e-mail" at bounding box center [351, 89] width 50 height 9
click at [265, 87] on link "Enviar whatsapp" at bounding box center [264, 89] width 80 height 17
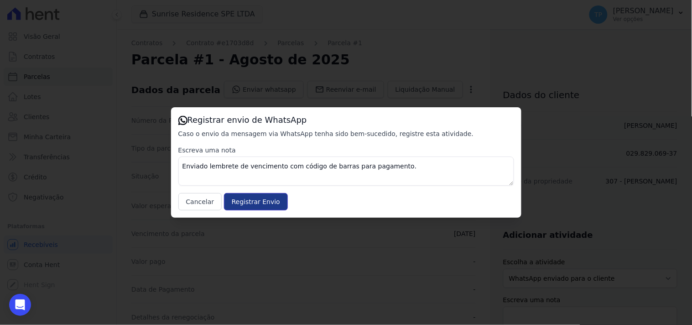
click at [266, 202] on input "Registrar Envio" at bounding box center [256, 201] width 64 height 17
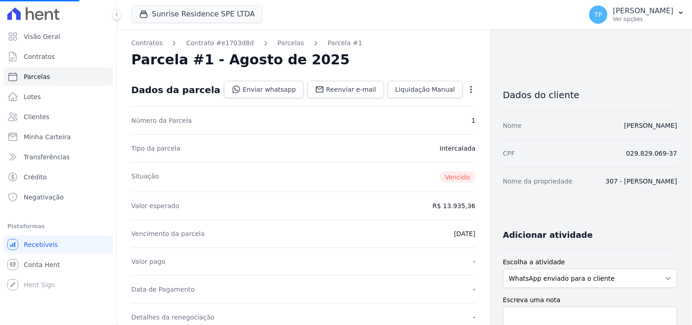
select select
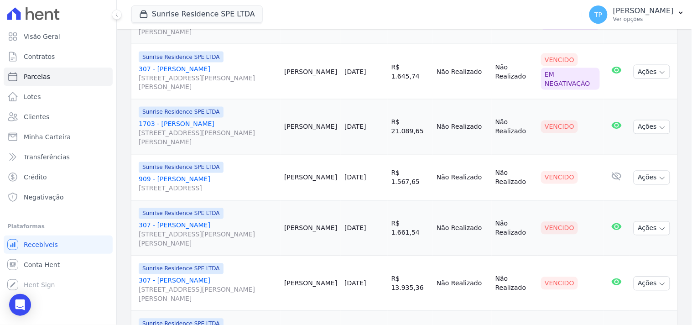
scroll to position [405, 0]
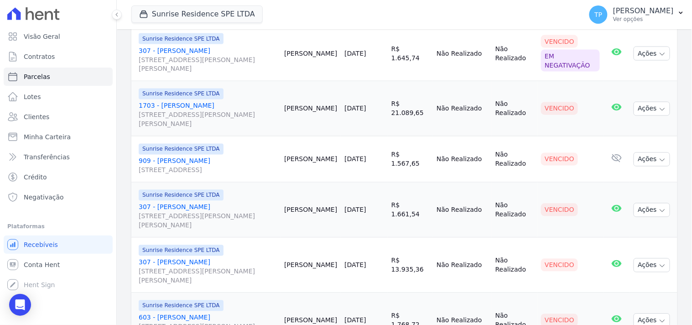
click at [217, 101] on link "1703 - Robson Ribeiro da Silva Rua Anacleto Luiz de Oliveira, 146, Apto 1703, G…" at bounding box center [208, 114] width 138 height 27
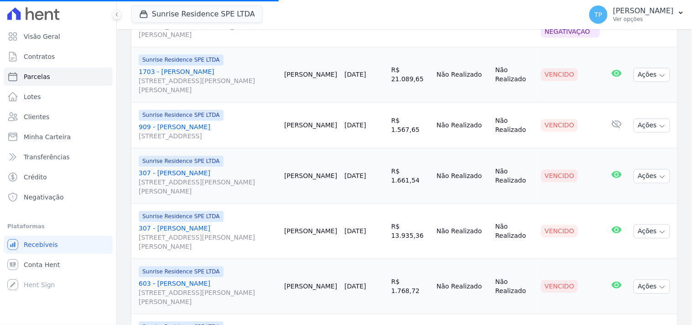
scroll to position [456, 0]
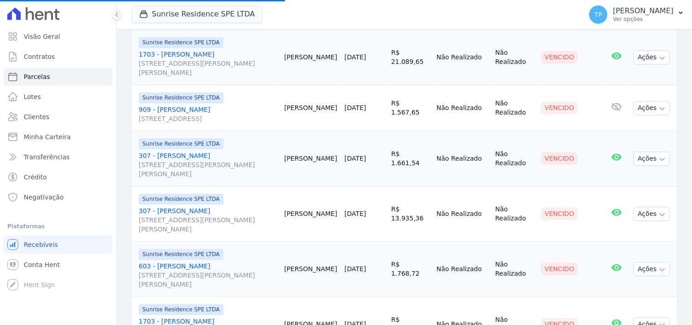
click at [198, 50] on link "1703 - Robson Ribeiro da Silva Rua Anacleto Luiz de Oliveira, 146, Apto 1703, G…" at bounding box center [208, 63] width 138 height 27
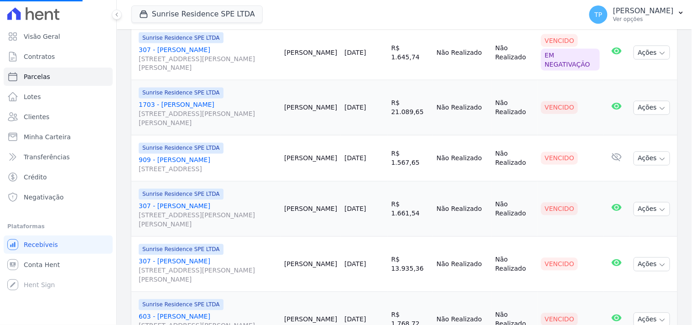
scroll to position [405, 0]
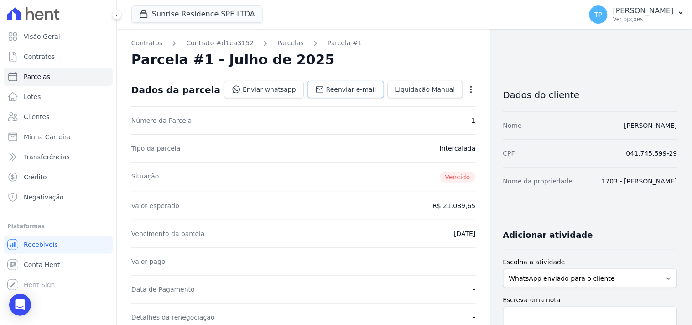
click at [332, 82] on link "Reenviar e-mail" at bounding box center [345, 89] width 77 height 17
click at [268, 91] on link "Enviar whatsapp" at bounding box center [264, 89] width 80 height 17
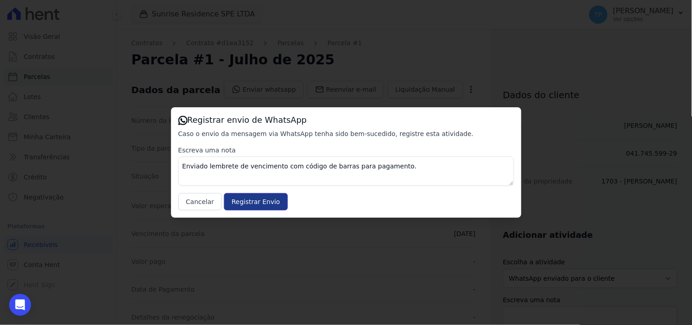
click at [255, 202] on input "Registrar Envio" at bounding box center [256, 201] width 64 height 17
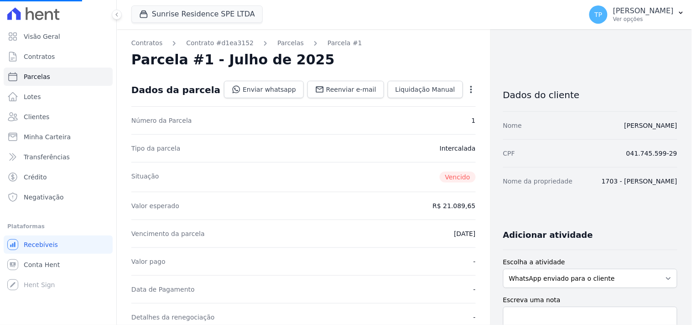
select select
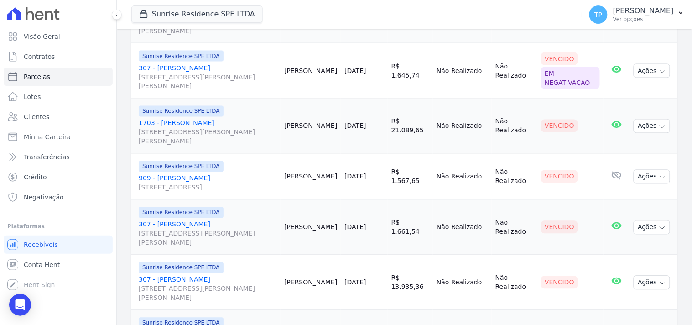
scroll to position [405, 0]
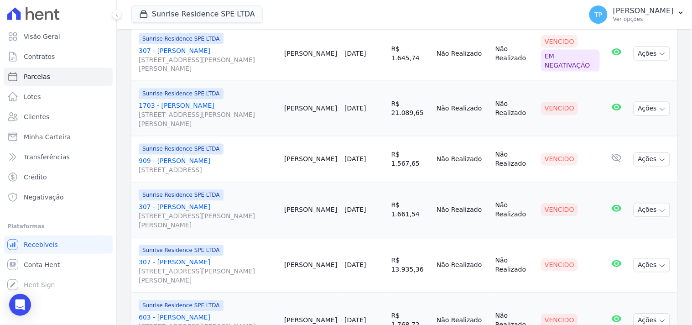
click at [218, 156] on link "909 - Rodrigo Esteves Pepelascov Avenida São Paulo , 3069, Apto 909, VILA BOSQUE" at bounding box center [208, 165] width 138 height 18
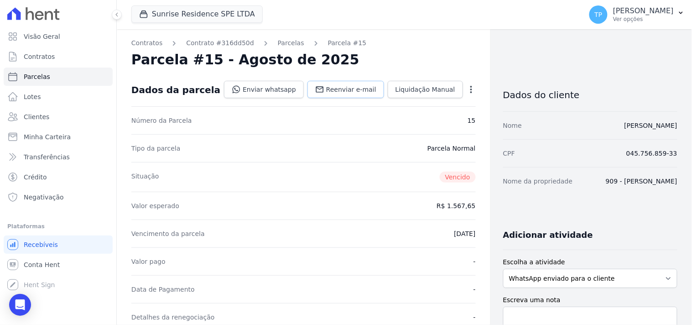
click at [340, 85] on span "Reenviar e-mail" at bounding box center [351, 89] width 50 height 9
click at [258, 91] on link "Enviar whatsapp" at bounding box center [264, 89] width 80 height 17
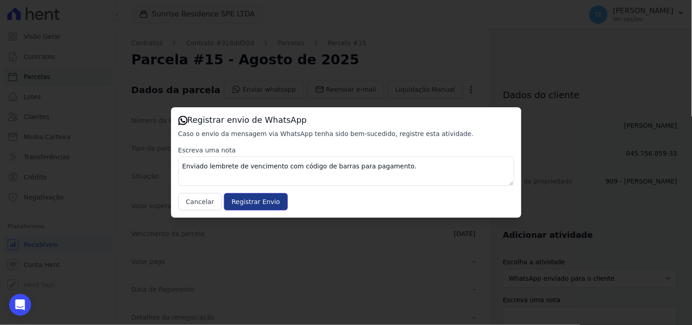
click at [251, 199] on input "Registrar Envio" at bounding box center [256, 201] width 64 height 17
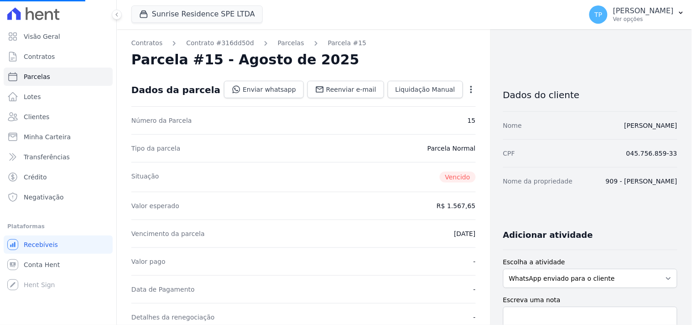
select select
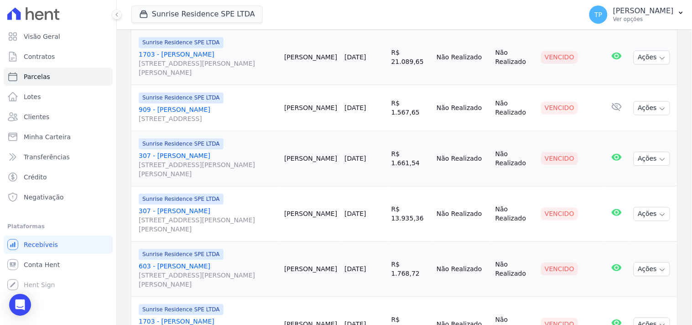
scroll to position [503, 0]
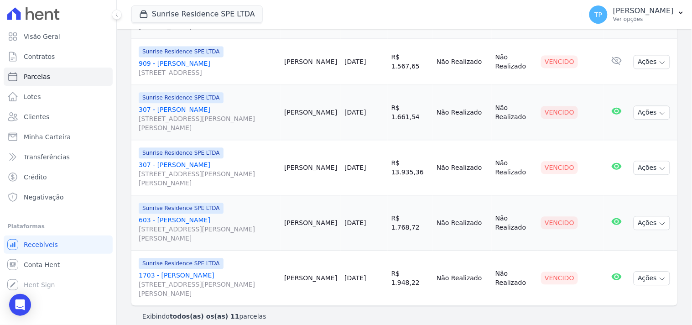
click at [188, 215] on link "603 - Ohana Rosolen Alves Rua Anacleto Luiz de Oliveira, 146, Apto 603, Gleba P…" at bounding box center [208, 228] width 138 height 27
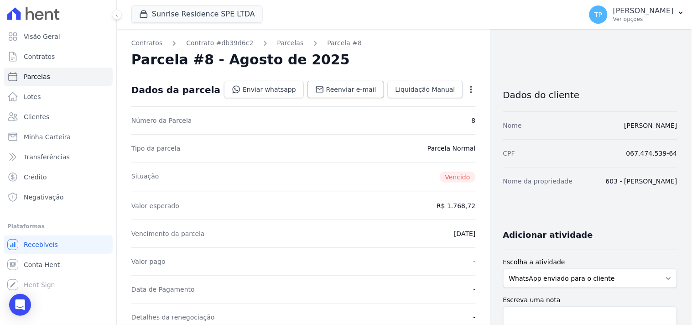
click at [327, 88] on span "Reenviar e-mail" at bounding box center [351, 89] width 50 height 9
click at [258, 89] on link "Enviar whatsapp" at bounding box center [264, 89] width 80 height 17
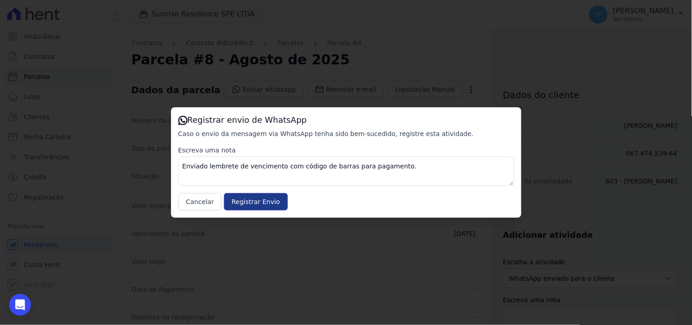
click at [245, 203] on input "Registrar Envio" at bounding box center [256, 201] width 64 height 17
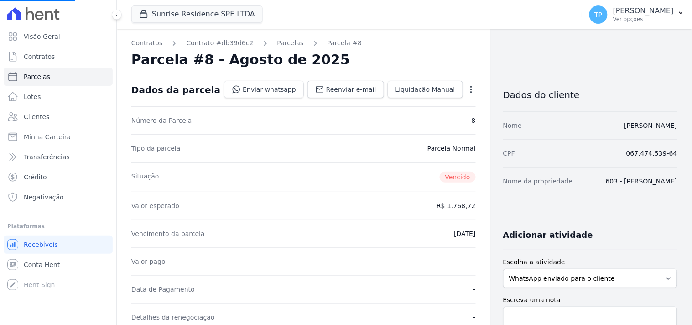
select select
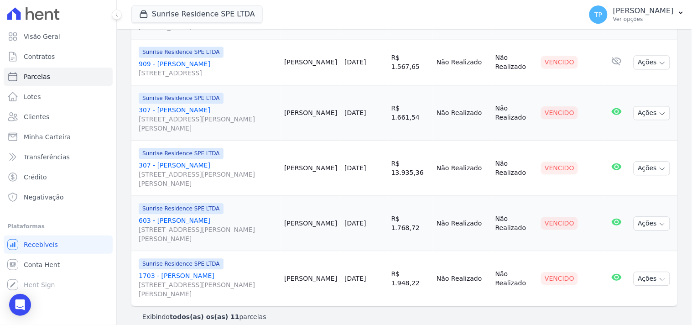
scroll to position [503, 0]
click at [211, 271] on link "1703 - Robson Ribeiro da Silva Rua Anacleto Luiz de Oliveira, 146, Apto 1703, G…" at bounding box center [208, 284] width 138 height 27
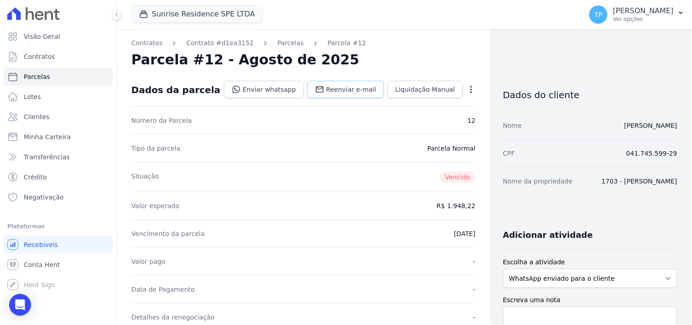
click at [335, 81] on link "Reenviar e-mail" at bounding box center [345, 89] width 77 height 17
click at [259, 89] on link "Enviar whatsapp" at bounding box center [264, 89] width 80 height 17
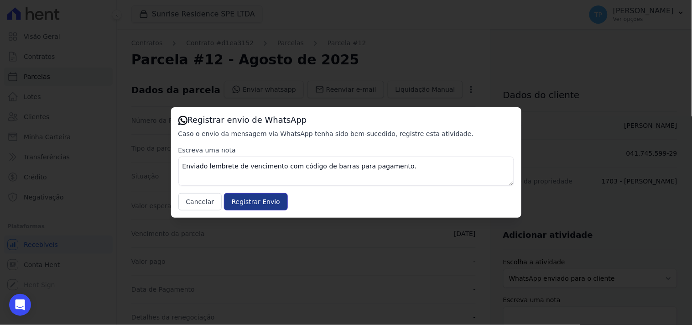
click at [259, 195] on input "Registrar Envio" at bounding box center [256, 201] width 64 height 17
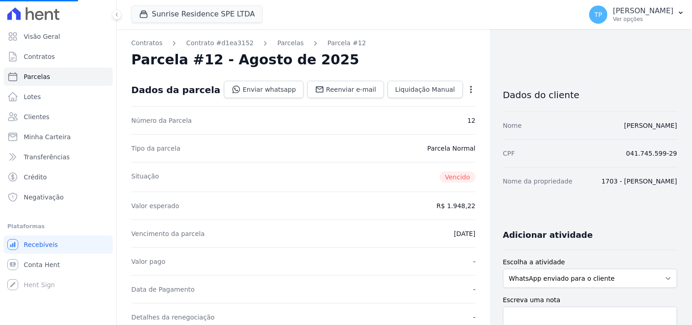
select select
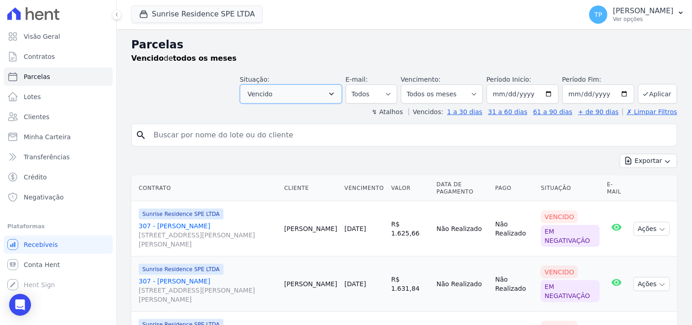
click at [281, 93] on button "Vencido" at bounding box center [291, 93] width 102 height 19
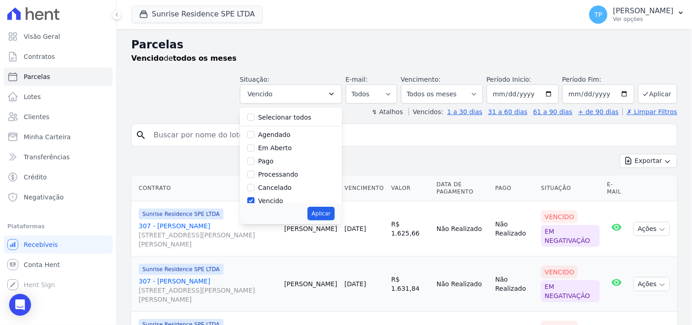
click at [281, 120] on label "Selecionar todos" at bounding box center [284, 117] width 53 height 7
click at [255, 120] on input "Selecionar todos" at bounding box center [250, 117] width 7 height 7
checkbox input "true"
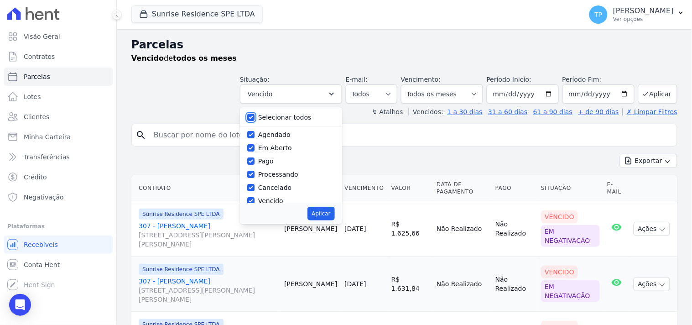
checkbox input "true"
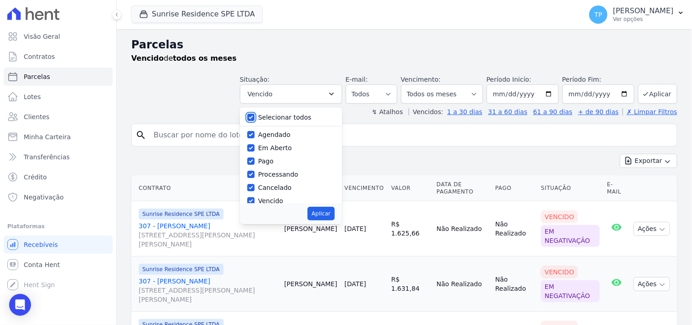
checkbox input "true"
click at [323, 211] on button "Aplicar" at bounding box center [320, 214] width 27 height 14
select select "scheduled"
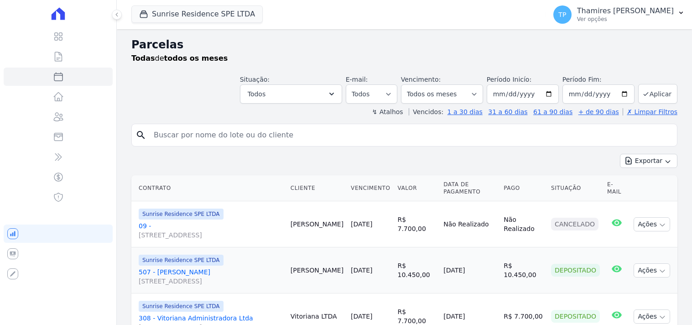
select select
click at [437, 96] on select "Filtrar por período ──────── Todos os meses Fevereiro/2024 Março/2024 Abril/202…" at bounding box center [442, 93] width 82 height 19
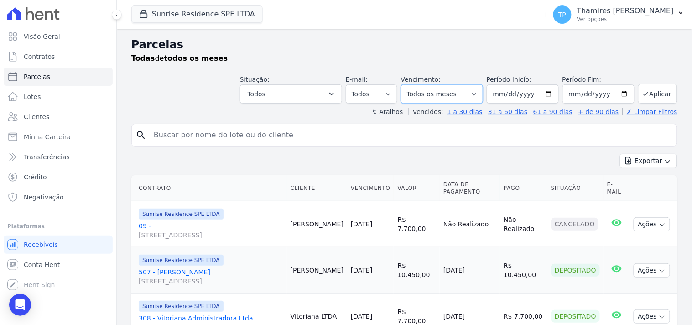
select select "08/2024"
click at [407, 84] on select "Filtrar por período ──────── Todos os meses Fevereiro/2024 Março/2024 Abril/202…" at bounding box center [442, 93] width 82 height 19
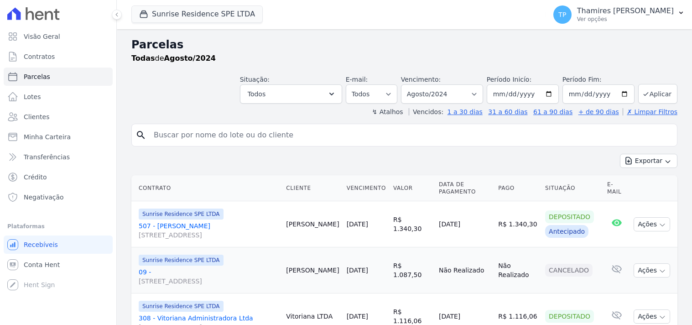
select select
drag, startPoint x: 442, startPoint y: 94, endPoint x: 443, endPoint y: 99, distance: 5.8
click at [442, 94] on select "Filtrar por período ──────── Todos os meses Fevereiro/2024 Março/2024 Abril/202…" at bounding box center [442, 93] width 82 height 19
select select "09/2025"
click at [407, 84] on select "Filtrar por período ──────── Todos os meses Fevereiro/2024 Março/2024 Abril/202…" at bounding box center [442, 93] width 82 height 19
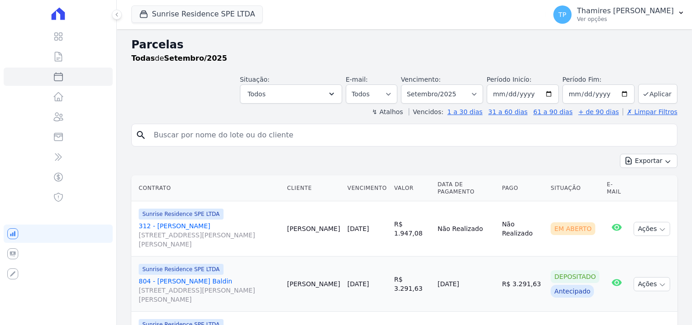
select select
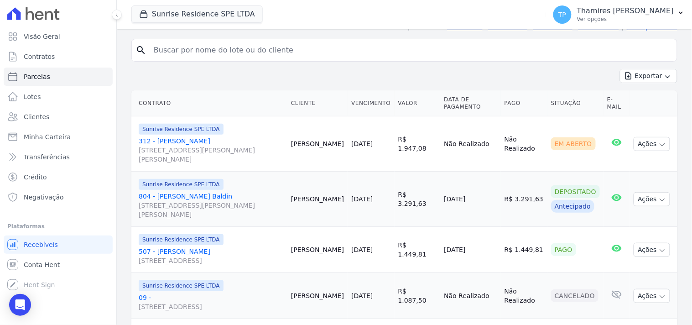
scroll to position [101, 0]
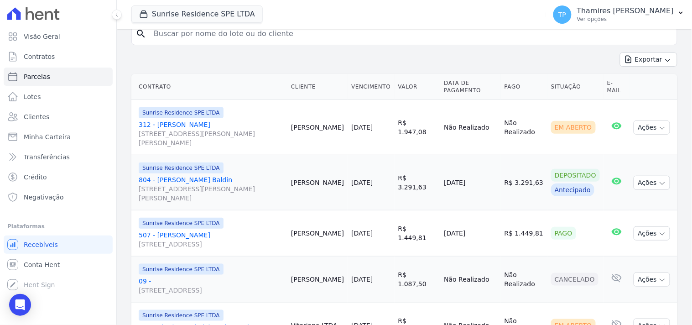
drag, startPoint x: 439, startPoint y: 182, endPoint x: 500, endPoint y: 190, distance: 61.6
click at [500, 190] on tr "Sunrise Residence SPE LTDA 804 - Guilherme Bachesk Baldin Rua Anacleto Luiz de …" at bounding box center [404, 182] width 546 height 55
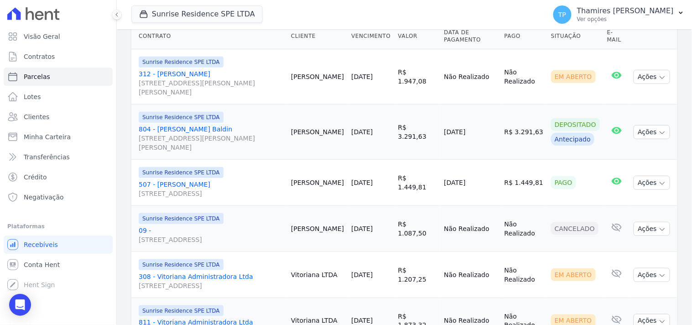
drag, startPoint x: 445, startPoint y: 184, endPoint x: 489, endPoint y: 184, distance: 43.8
click at [489, 184] on td "01/09/2025" at bounding box center [470, 183] width 60 height 46
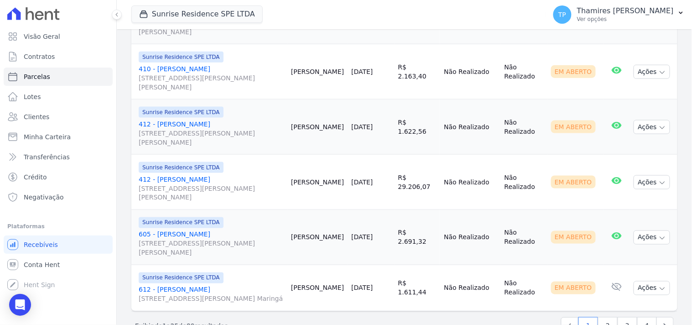
scroll to position [1215, 0]
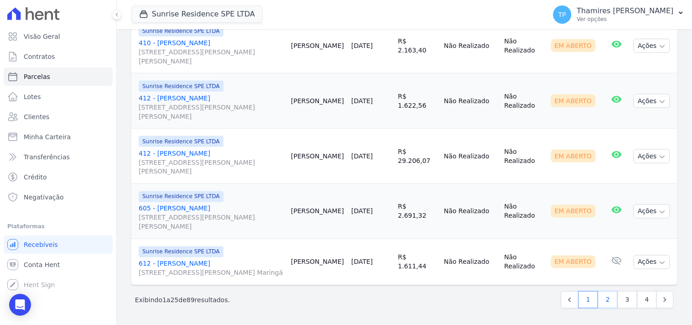
click at [598, 296] on link "2" at bounding box center [608, 299] width 20 height 17
select select
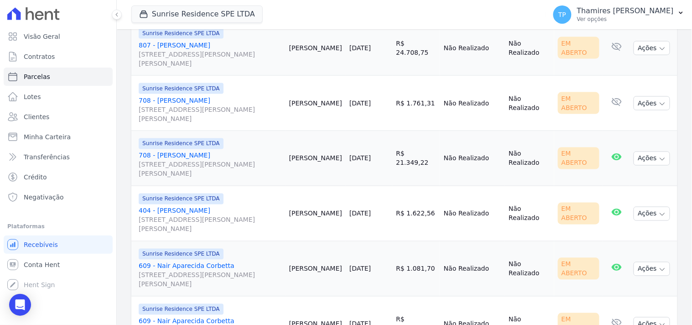
scroll to position [1297, 0]
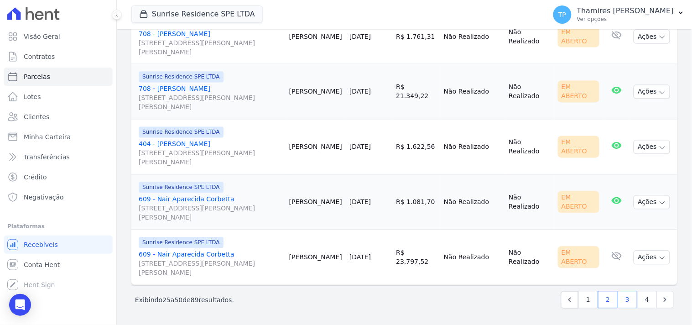
click at [620, 299] on link "3" at bounding box center [628, 299] width 20 height 17
select select
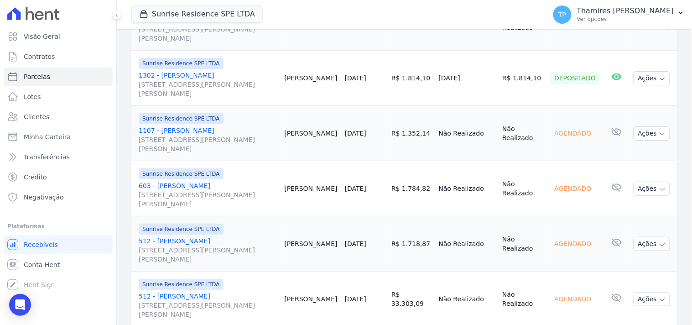
scroll to position [861, 0]
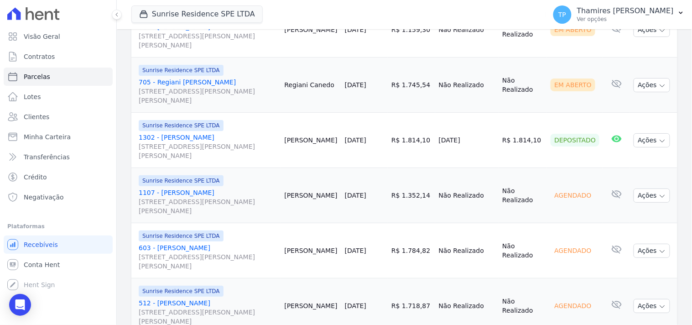
drag, startPoint x: 443, startPoint y: 141, endPoint x: 494, endPoint y: 146, distance: 51.8
click at [494, 146] on td "01/09/2025" at bounding box center [467, 140] width 64 height 55
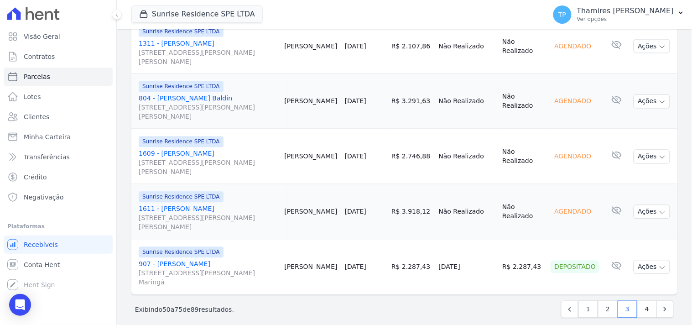
scroll to position [1297, 0]
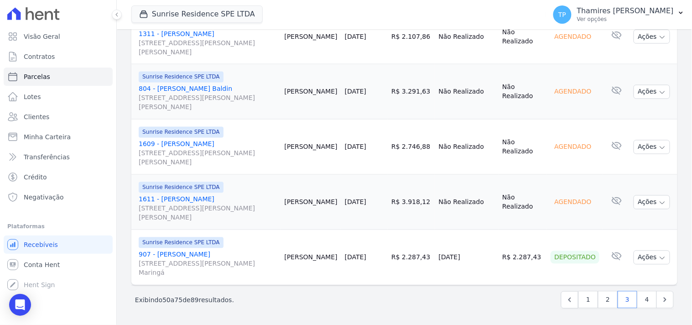
drag, startPoint x: 459, startPoint y: 257, endPoint x: 494, endPoint y: 251, distance: 34.7
click at [494, 252] on tr "Sunrise Residence SPE LTDA 907 - Franciane Ranzoni Rua Anacleto Luiz de Oliveir…" at bounding box center [404, 257] width 546 height 55
click at [642, 299] on link "4" at bounding box center [647, 299] width 20 height 17
select select
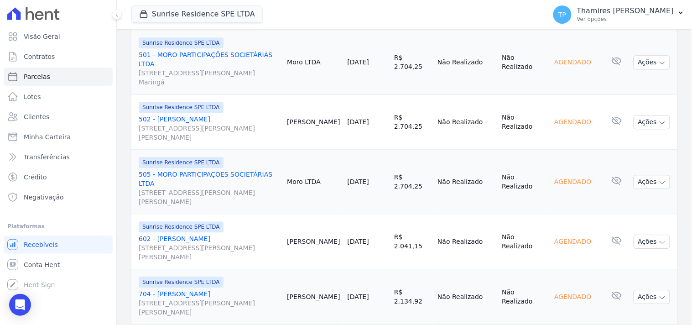
scroll to position [690, 0]
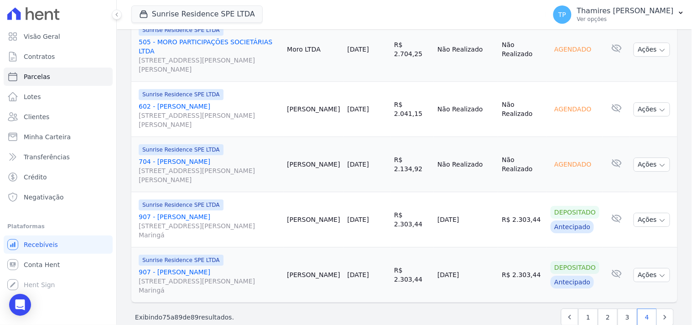
drag, startPoint x: 467, startPoint y: 203, endPoint x: 490, endPoint y: 204, distance: 23.7
click at [490, 204] on td "[DATE]" at bounding box center [466, 219] width 64 height 55
drag, startPoint x: 439, startPoint y: 256, endPoint x: 382, endPoint y: 238, distance: 60.0
click at [503, 251] on tr "Sunrise Residence SPE LTDA 907 - Franciane Ranzoni Rua Anacleto Luiz de Oliveir…" at bounding box center [404, 274] width 546 height 55
drag, startPoint x: 589, startPoint y: 303, endPoint x: 551, endPoint y: 280, distance: 44.4
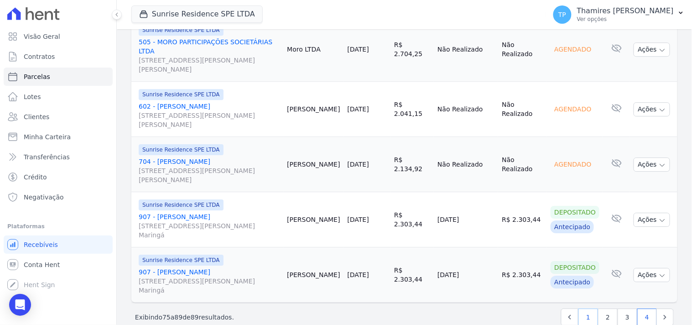
click at [589, 308] on link "1" at bounding box center [588, 316] width 20 height 17
select select
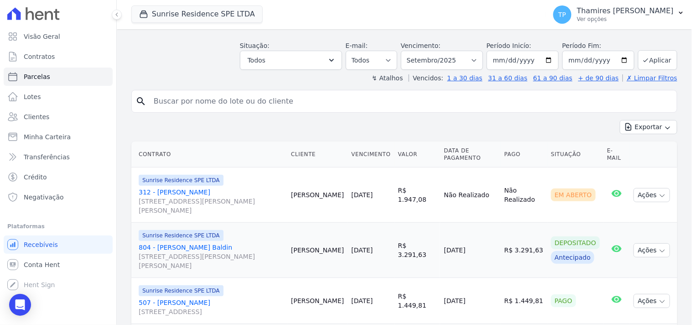
scroll to position [51, 0]
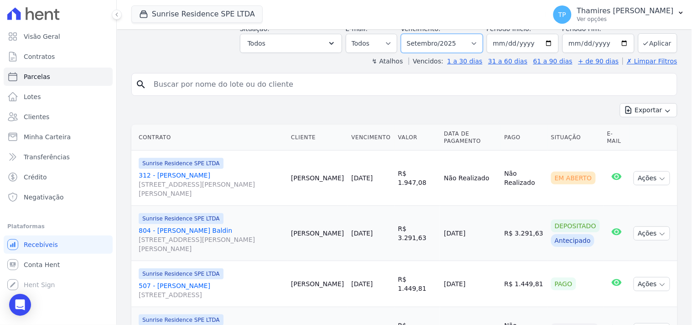
click at [463, 42] on select "Filtrar por período ──────── Todos os meses Fevereiro/2024 Março/2024 Abril/202…" at bounding box center [442, 43] width 82 height 19
select select "08/2025"
click at [407, 34] on select "Filtrar por período ──────── Todos os meses Fevereiro/2024 Março/2024 Abril/202…" at bounding box center [442, 43] width 82 height 19
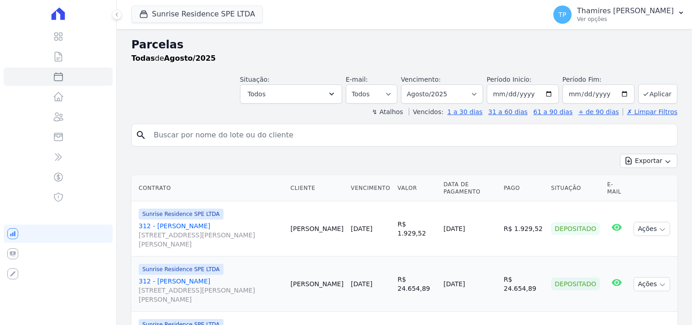
select select
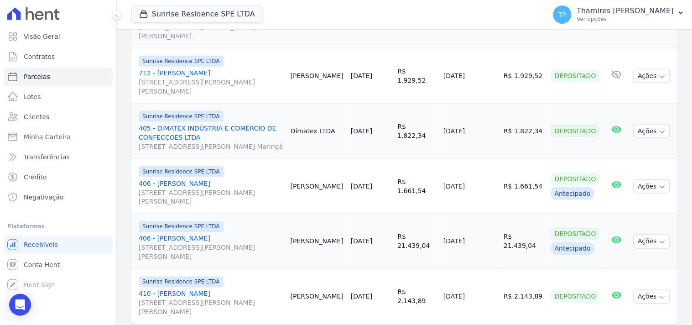
scroll to position [1215, 0]
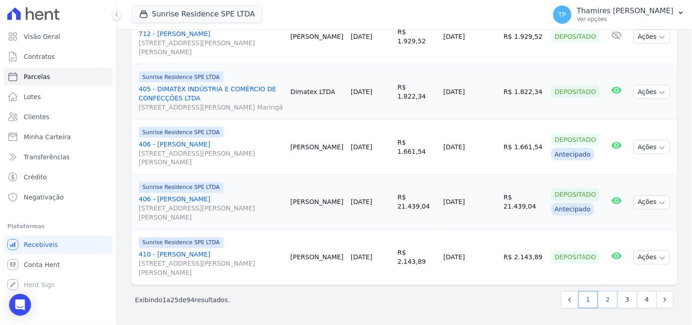
click at [604, 300] on link "2" at bounding box center [608, 299] width 20 height 17
select select
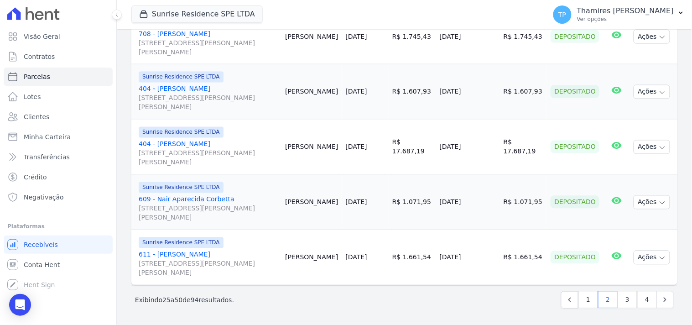
scroll to position [1297, 0]
click at [623, 306] on link "3" at bounding box center [628, 299] width 20 height 17
select select
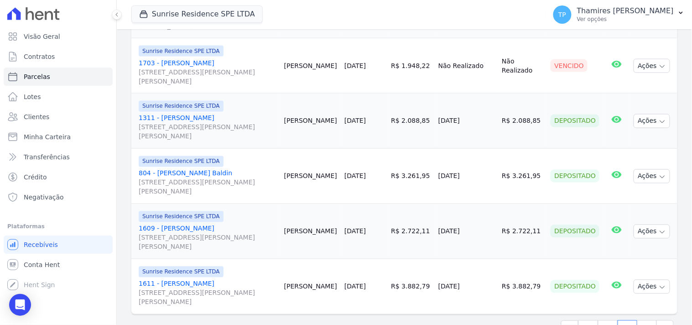
scroll to position [1297, 0]
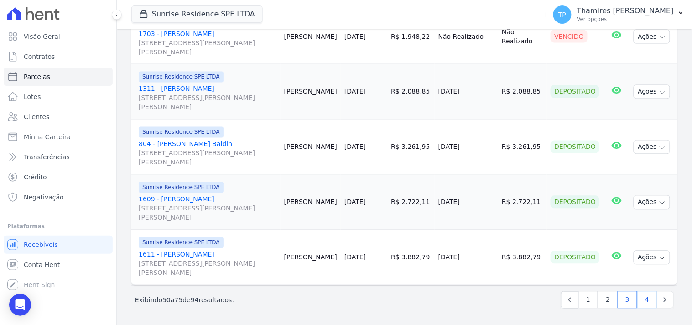
click at [637, 300] on link "4" at bounding box center [647, 299] width 20 height 17
select select
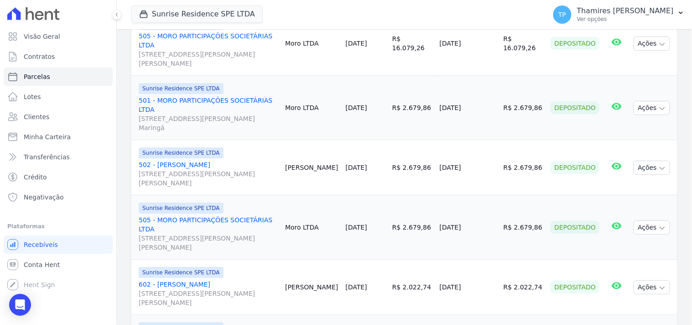
scroll to position [912, 0]
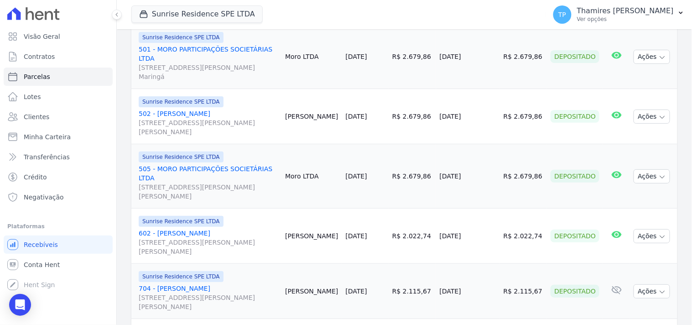
drag, startPoint x: 443, startPoint y: 201, endPoint x: 482, endPoint y: 201, distance: 38.8
click at [482, 208] on tr "Sunrise Residence SPE LTDA 602 - [PERSON_NAME] [STREET_ADDRESS][PERSON_NAME][PE…" at bounding box center [404, 235] width 546 height 55
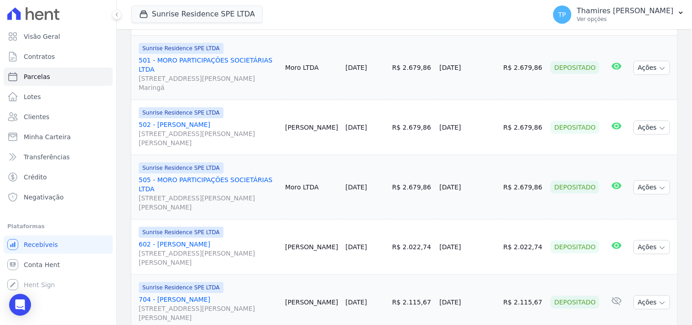
scroll to position [965, 0]
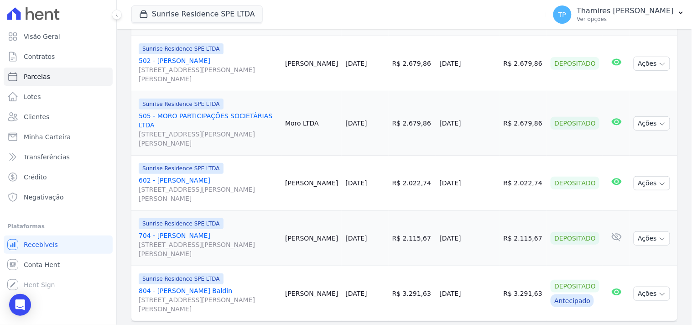
select select
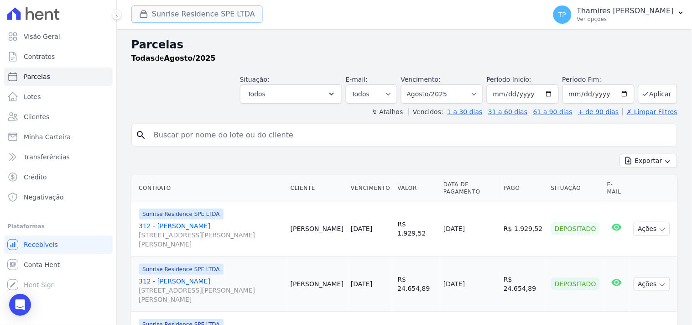
click at [242, 18] on button "Sunrise Residence SPE LTDA" at bounding box center [196, 13] width 131 height 17
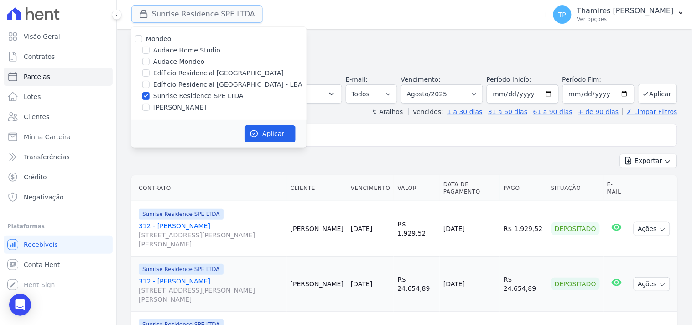
click at [242, 18] on button "Sunrise Residence SPE LTDA" at bounding box center [196, 13] width 131 height 17
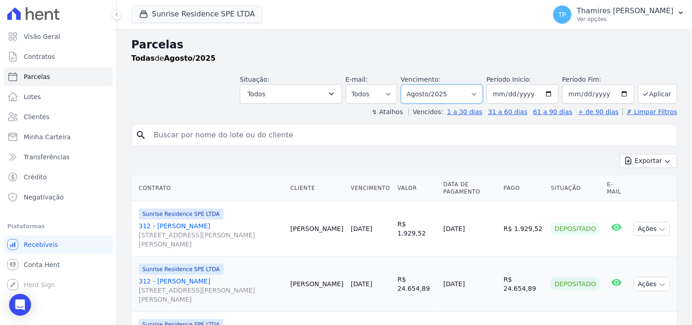
click at [445, 85] on select "Filtrar por período ──────── Todos os meses Fevereiro/2024 Março/2024 Abril/202…" at bounding box center [442, 93] width 82 height 19
select select "09/2025"
click at [407, 84] on select "Filtrar por período ──────── Todos os meses Fevereiro/2024 Março/2024 Abril/202…" at bounding box center [442, 93] width 82 height 19
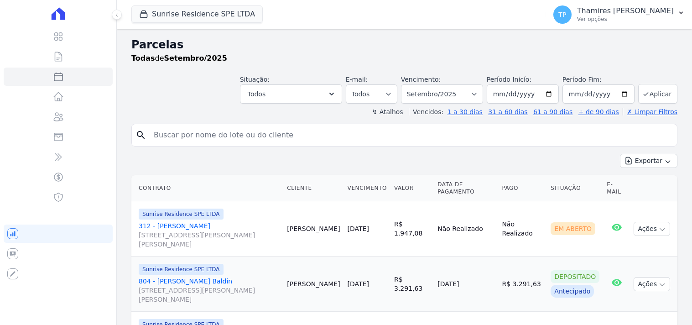
select select
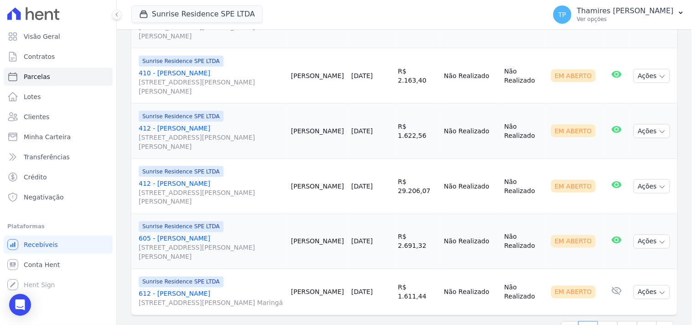
scroll to position [1215, 0]
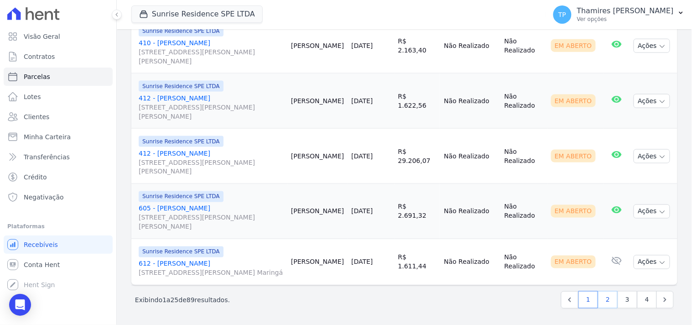
click at [605, 295] on link "2" at bounding box center [608, 299] width 20 height 17
select select
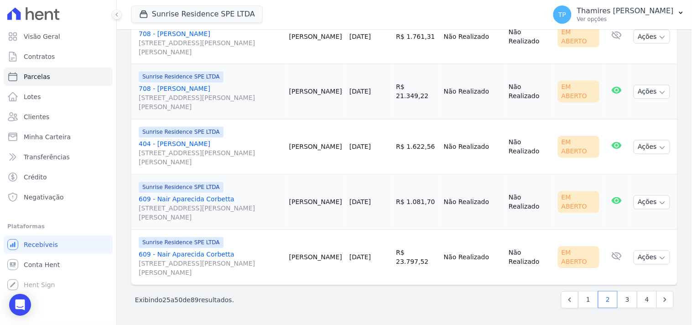
scroll to position [1297, 0]
click at [624, 304] on link "3" at bounding box center [628, 299] width 20 height 17
select select
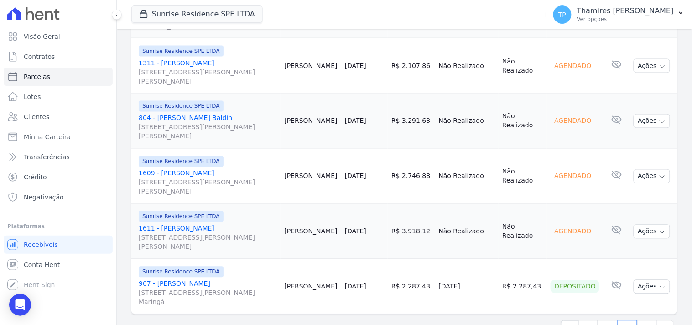
scroll to position [1297, 0]
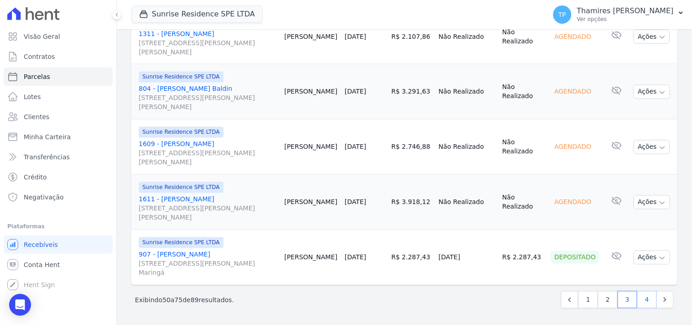
click at [640, 298] on link "4" at bounding box center [647, 299] width 20 height 17
select select
